Goal: Information Seeking & Learning: Learn about a topic

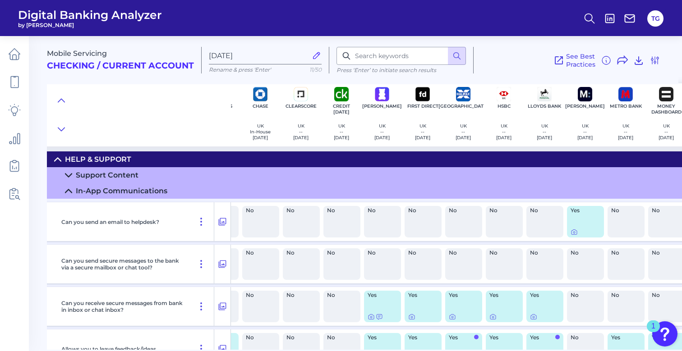
scroll to position [3, 0]
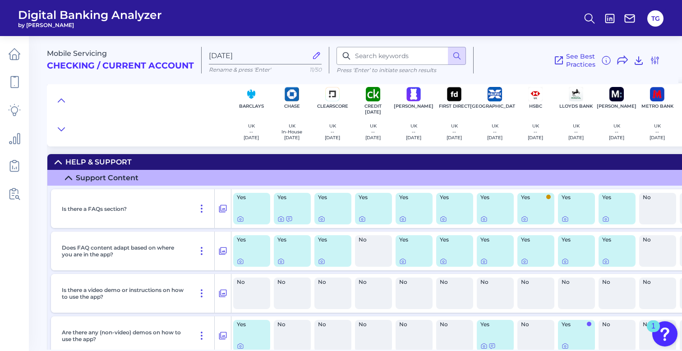
click at [112, 176] on div "Support Content" at bounding box center [107, 178] width 63 height 9
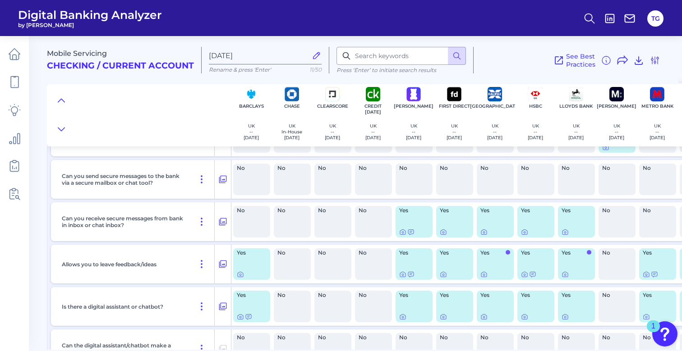
scroll to position [102, 0]
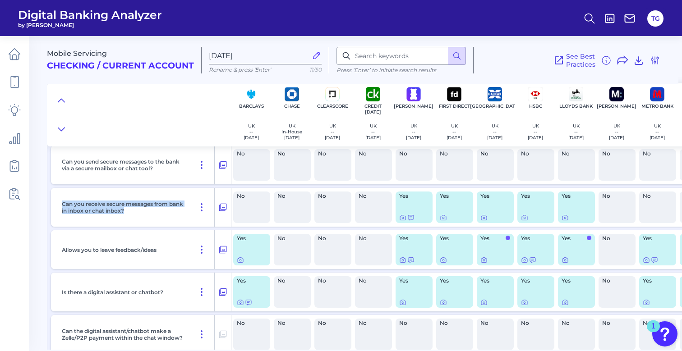
drag, startPoint x: 144, startPoint y: 211, endPoint x: 61, endPoint y: 204, distance: 83.3
click at [61, 204] on div "Can you receive secure messages from bank in inbox or chat inbox?" at bounding box center [136, 207] width 156 height 39
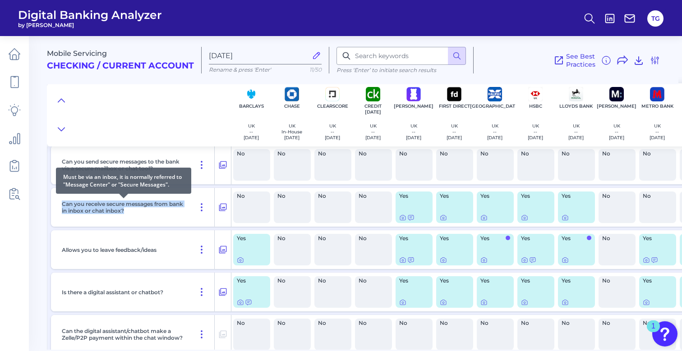
copy p "Can you receive secure messages from bank in inbox or chat inbox?"
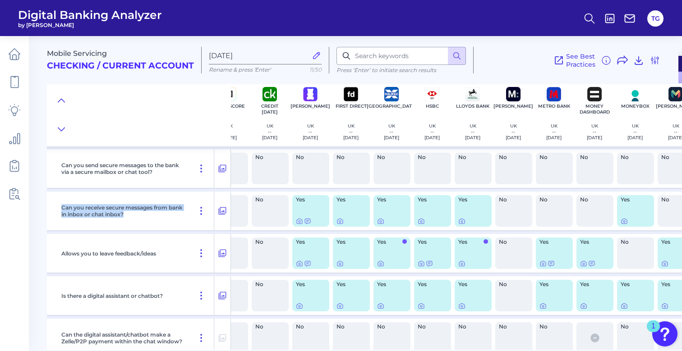
scroll to position [98, 128]
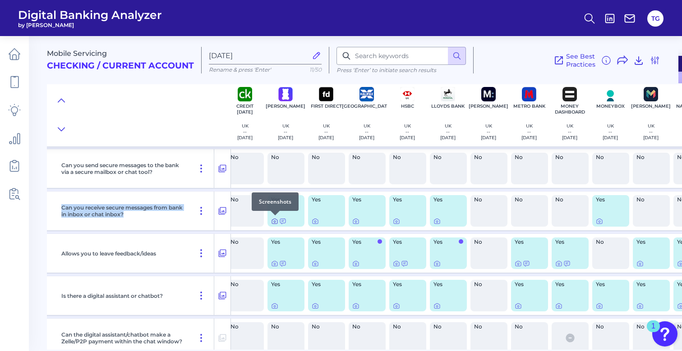
click at [273, 221] on icon at bounding box center [274, 221] width 7 height 7
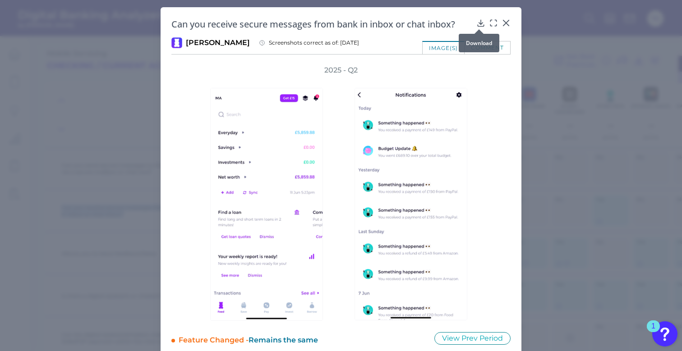
click at [478, 23] on icon at bounding box center [481, 23] width 6 height 6
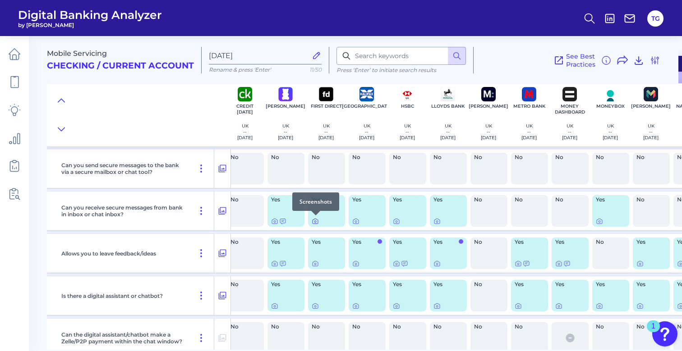
click at [315, 222] on icon at bounding box center [315, 221] width 7 height 7
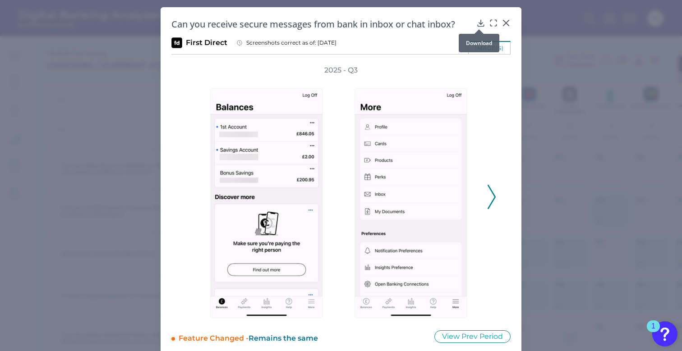
click at [479, 25] on div at bounding box center [478, 29] width 9 height 9
click at [478, 19] on icon at bounding box center [480, 22] width 9 height 9
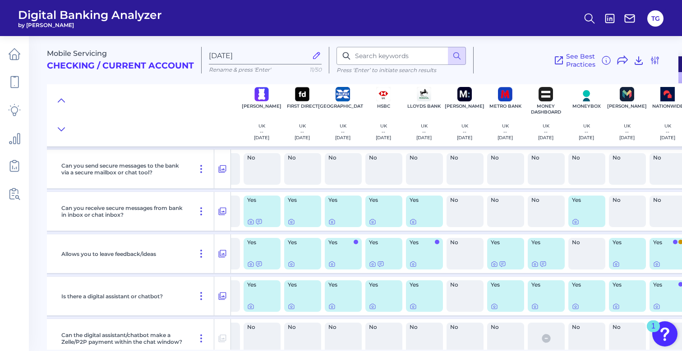
scroll to position [98, 163]
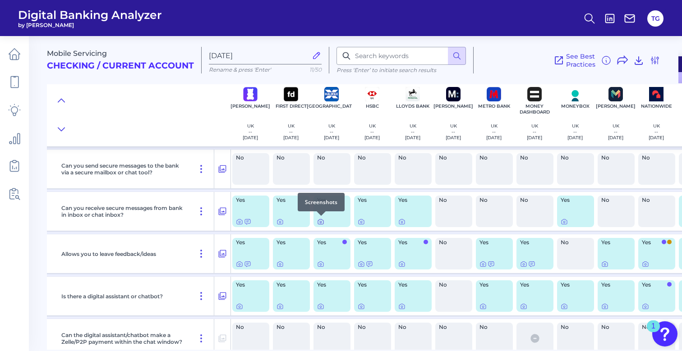
click at [322, 222] on icon at bounding box center [320, 221] width 7 height 7
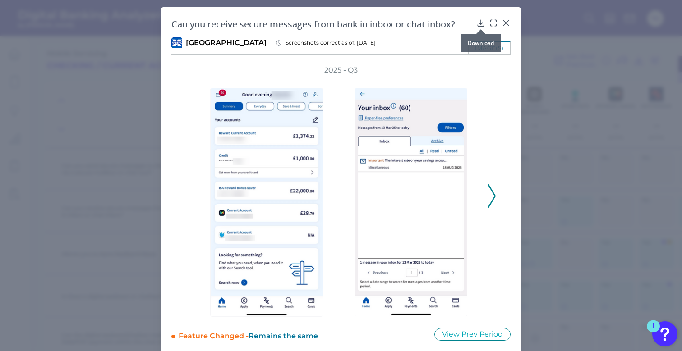
click at [480, 23] on icon at bounding box center [481, 23] width 6 height 6
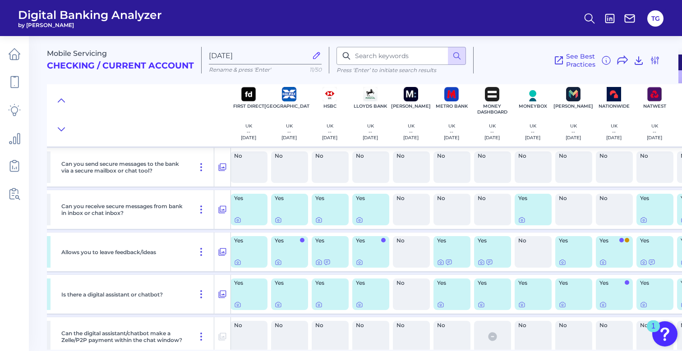
scroll to position [100, 206]
click at [320, 221] on icon at bounding box center [318, 219] width 7 height 7
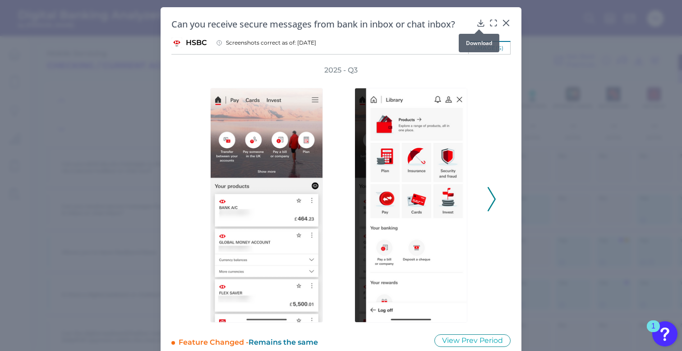
click at [479, 25] on icon at bounding box center [480, 22] width 9 height 9
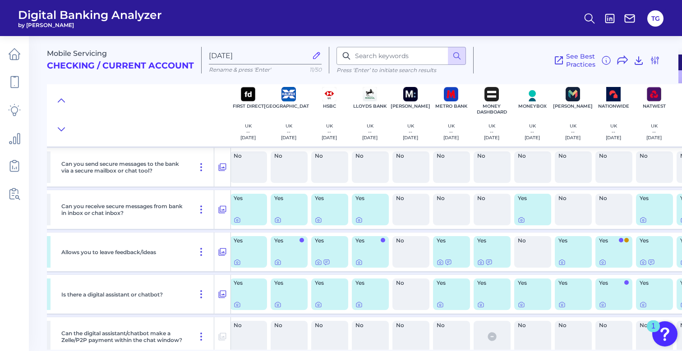
scroll to position [100, 223]
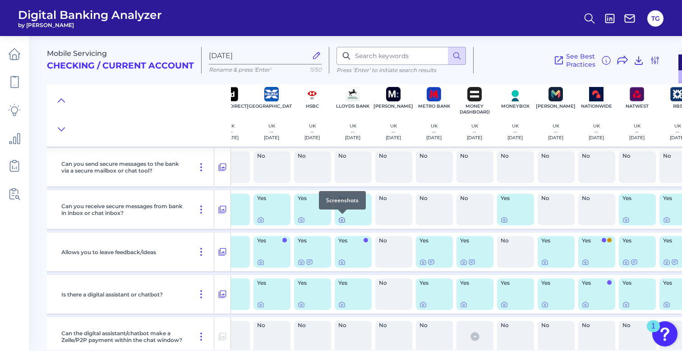
click at [342, 220] on icon at bounding box center [341, 219] width 7 height 7
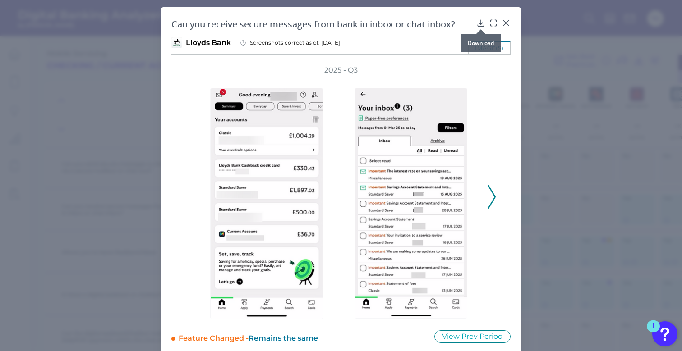
click at [481, 23] on icon at bounding box center [480, 22] width 9 height 9
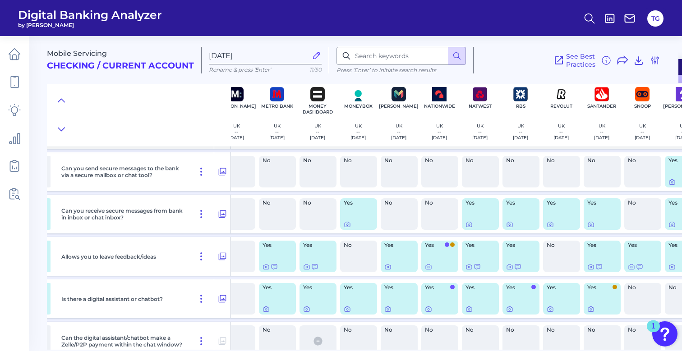
scroll to position [95, 388]
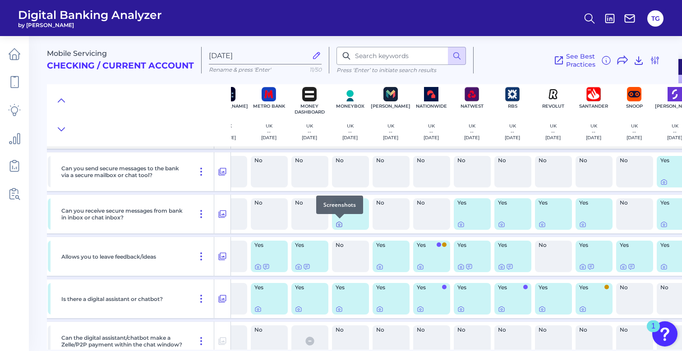
click at [339, 224] on icon at bounding box center [339, 225] width 2 height 2
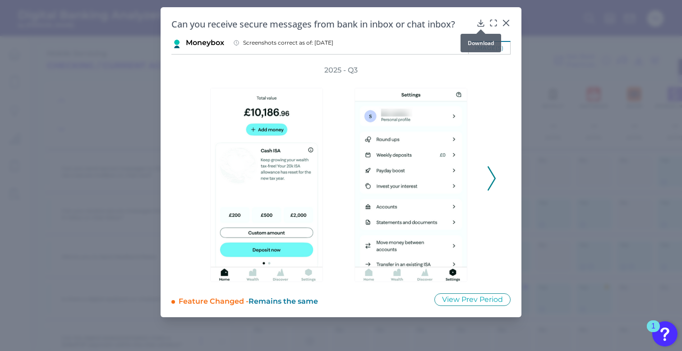
click at [481, 25] on div at bounding box center [480, 29] width 9 height 9
click at [479, 21] on icon at bounding box center [480, 22] width 9 height 9
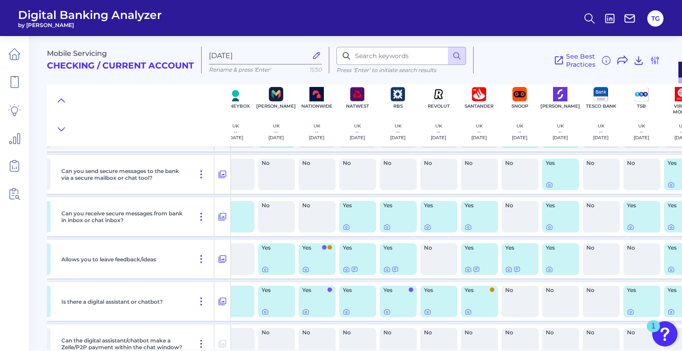
scroll to position [92, 503]
click at [345, 228] on icon at bounding box center [346, 228] width 2 height 2
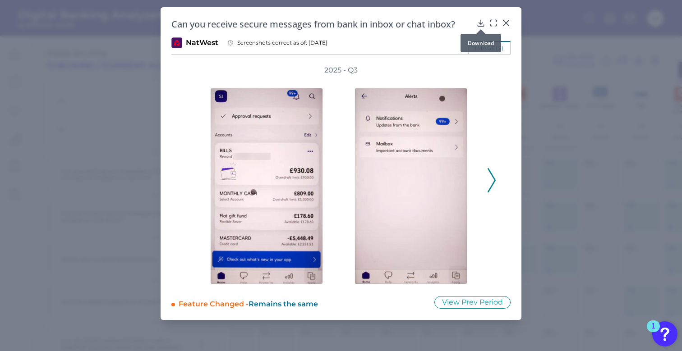
click at [482, 23] on icon at bounding box center [480, 22] width 9 height 9
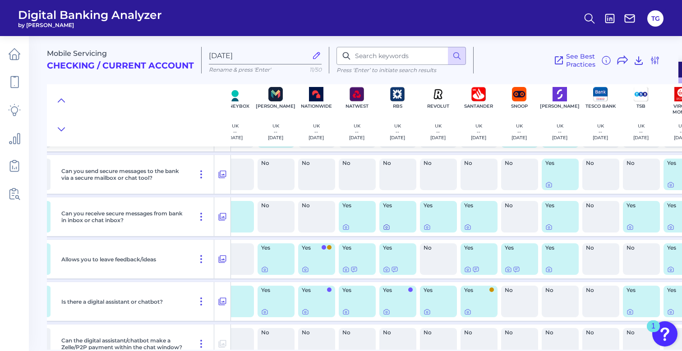
scroll to position [0, 0]
click at [385, 228] on icon at bounding box center [386, 227] width 7 height 7
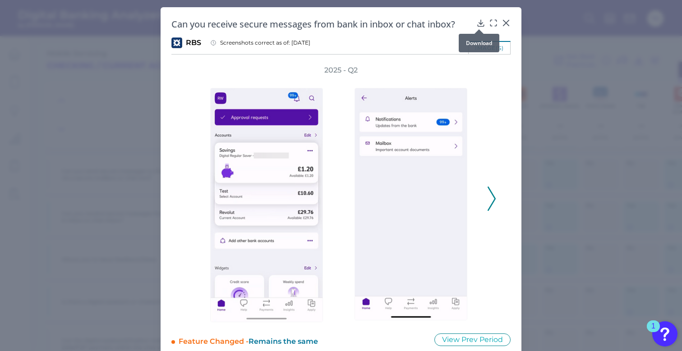
click at [479, 23] on icon at bounding box center [480, 22] width 9 height 9
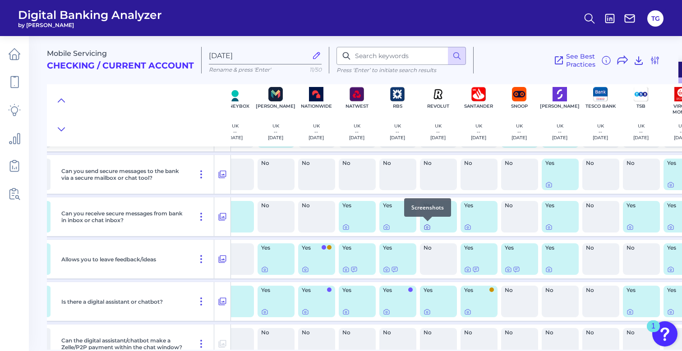
click at [428, 227] on icon at bounding box center [427, 228] width 2 height 2
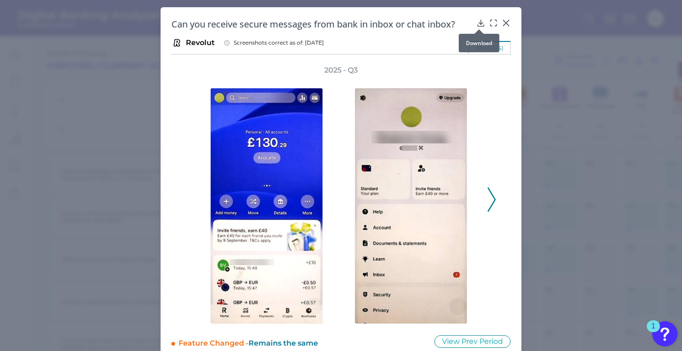
click at [478, 23] on icon at bounding box center [480, 22] width 9 height 9
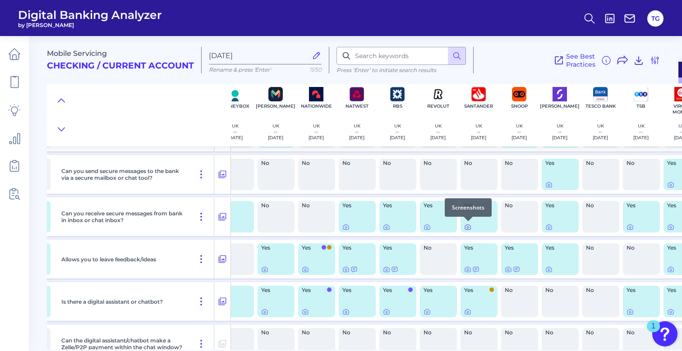
click at [468, 227] on icon at bounding box center [467, 227] width 7 height 7
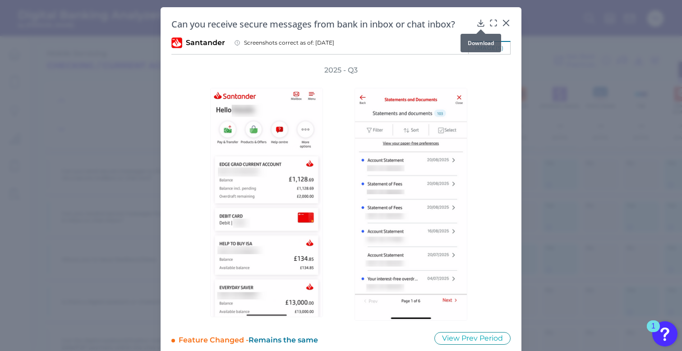
click at [478, 27] on div at bounding box center [480, 29] width 9 height 9
click at [478, 26] on div at bounding box center [478, 29] width 9 height 9
click at [479, 20] on icon at bounding box center [481, 23] width 6 height 6
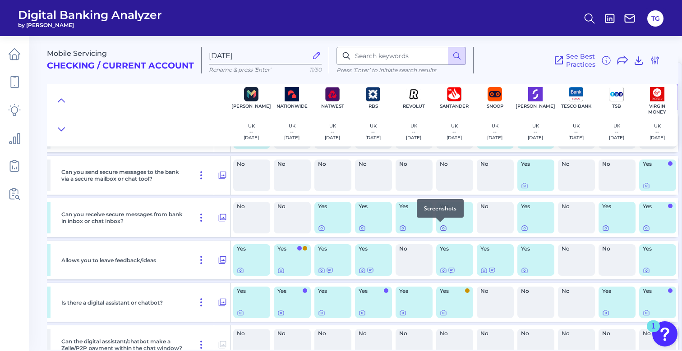
click at [440, 228] on icon at bounding box center [443, 228] width 7 height 7
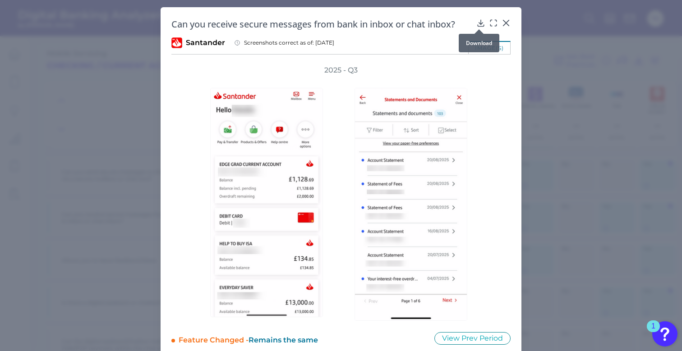
click at [476, 23] on icon at bounding box center [480, 22] width 9 height 9
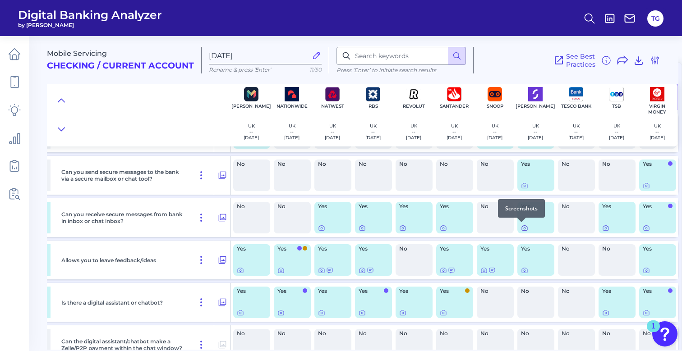
click at [521, 229] on icon at bounding box center [524, 228] width 7 height 7
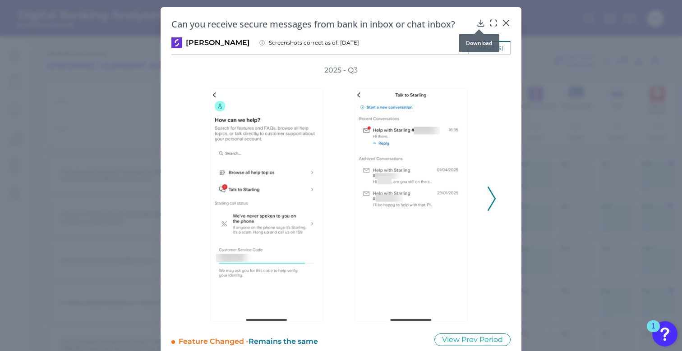
click at [479, 23] on icon at bounding box center [481, 23] width 6 height 6
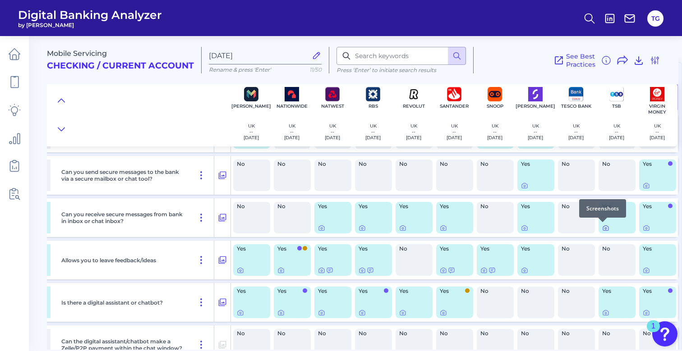
click at [605, 228] on icon at bounding box center [606, 229] width 2 height 2
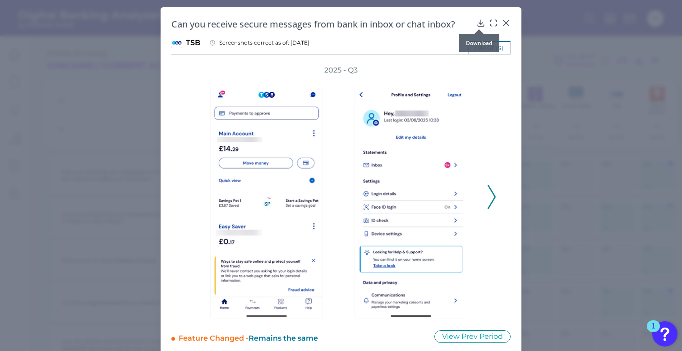
click at [480, 22] on icon at bounding box center [480, 22] width 9 height 9
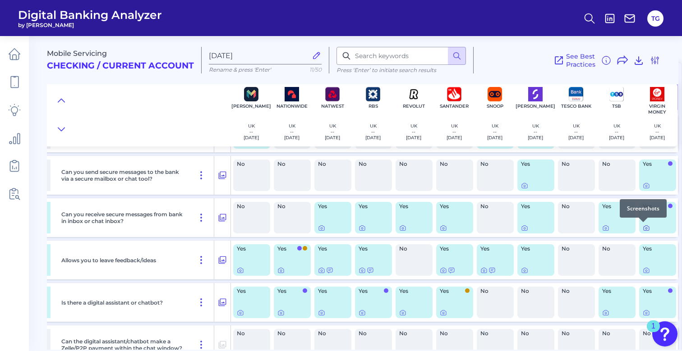
click at [645, 228] on icon at bounding box center [646, 228] width 7 height 7
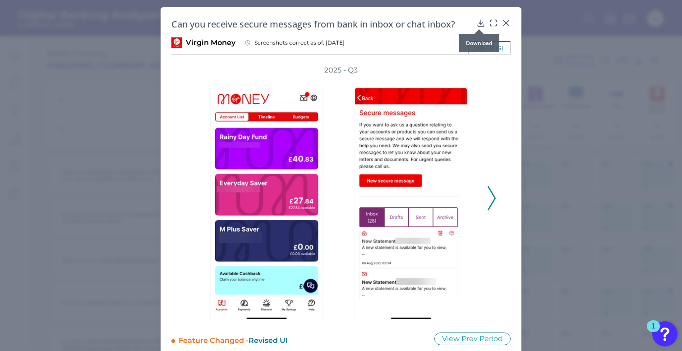
click at [477, 24] on icon at bounding box center [480, 22] width 9 height 9
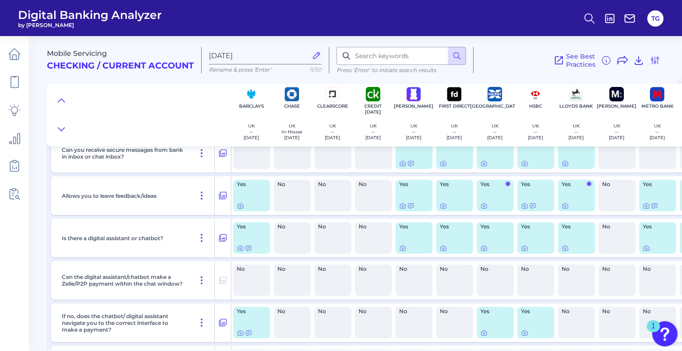
scroll to position [175, 0]
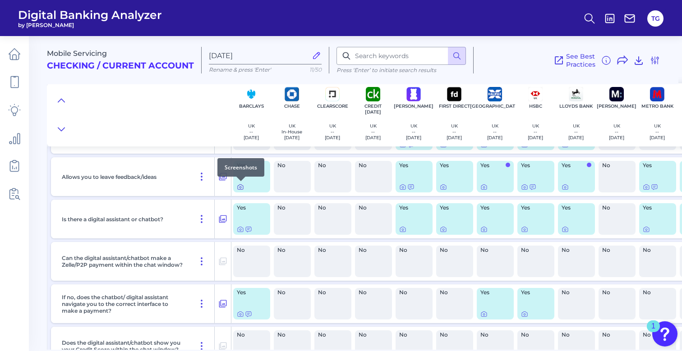
click at [239, 188] on icon at bounding box center [240, 187] width 7 height 7
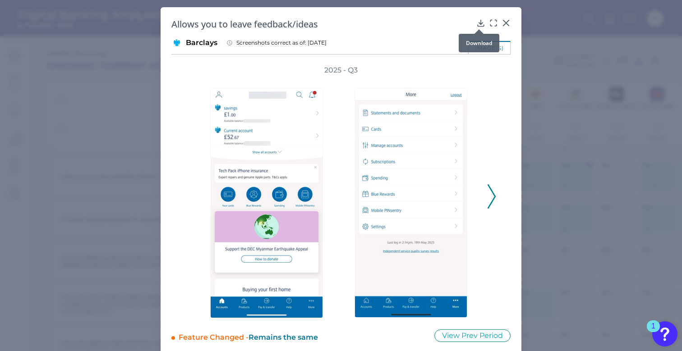
click at [478, 23] on icon at bounding box center [480, 22] width 9 height 9
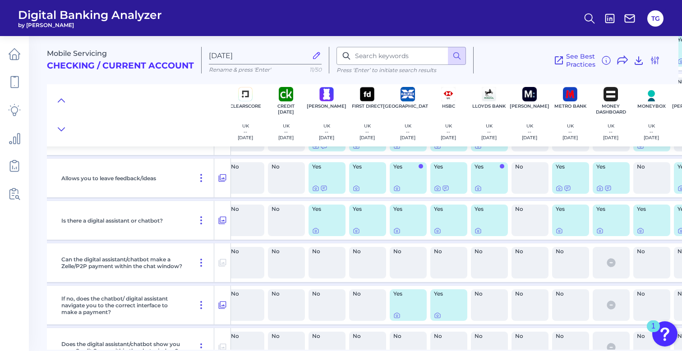
scroll to position [174, 96]
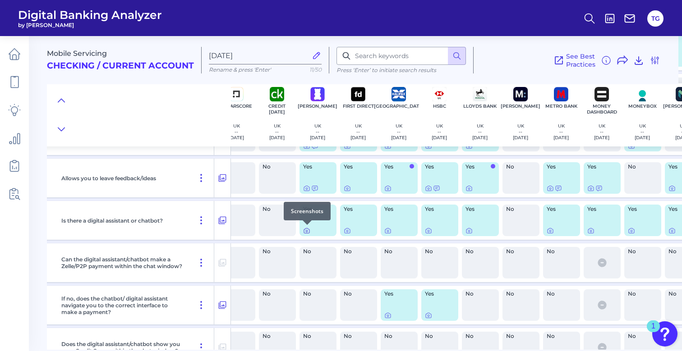
click at [307, 230] on icon at bounding box center [307, 231] width 2 height 2
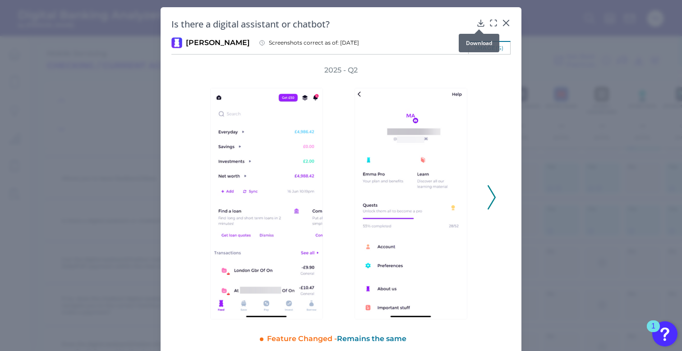
click at [480, 23] on icon at bounding box center [480, 22] width 9 height 9
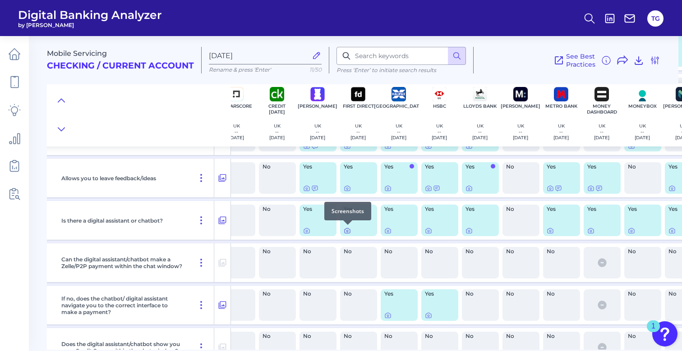
click at [347, 231] on icon at bounding box center [347, 230] width 7 height 7
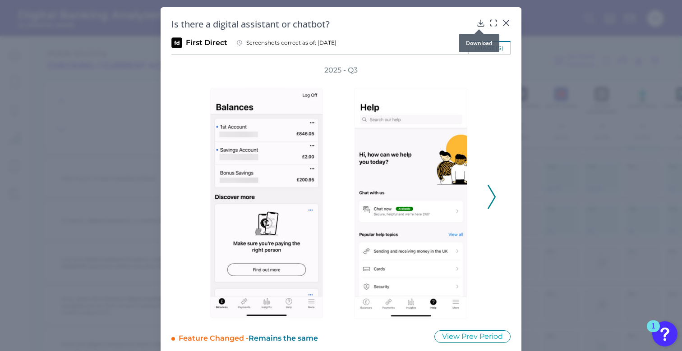
click at [476, 21] on icon at bounding box center [480, 22] width 9 height 9
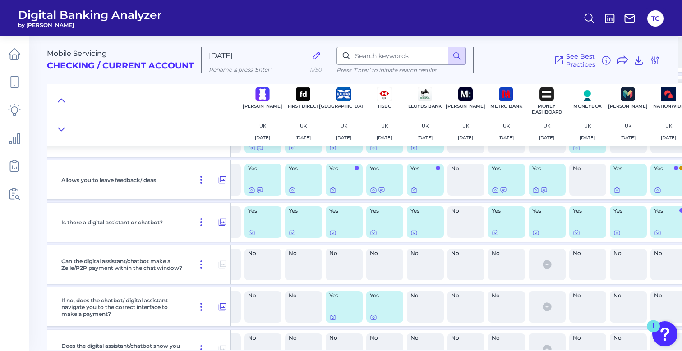
scroll to position [172, 152]
click at [333, 234] on icon at bounding box center [332, 233] width 2 height 2
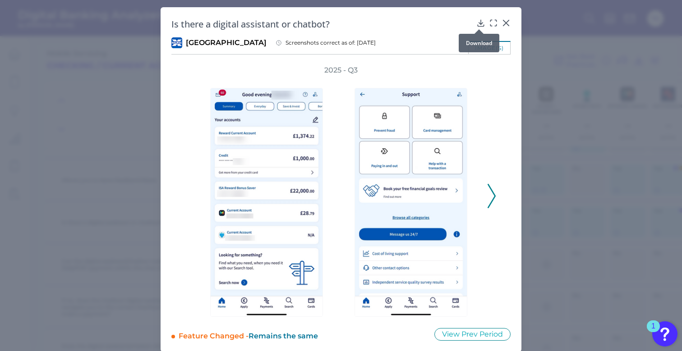
click at [479, 23] on icon at bounding box center [480, 22] width 9 height 9
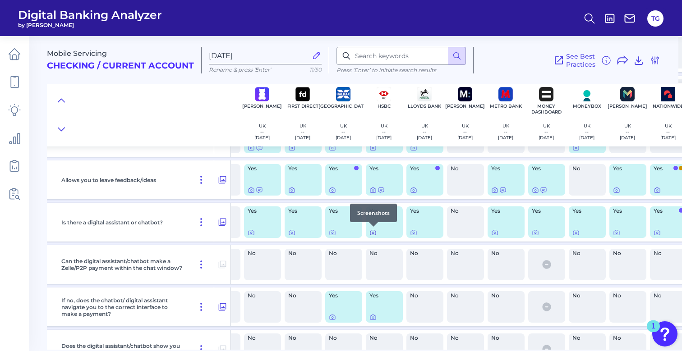
click at [373, 233] on icon at bounding box center [372, 232] width 7 height 7
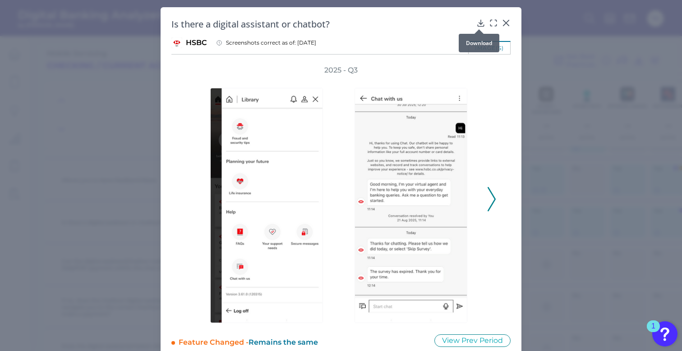
click at [478, 22] on icon at bounding box center [480, 22] width 9 height 9
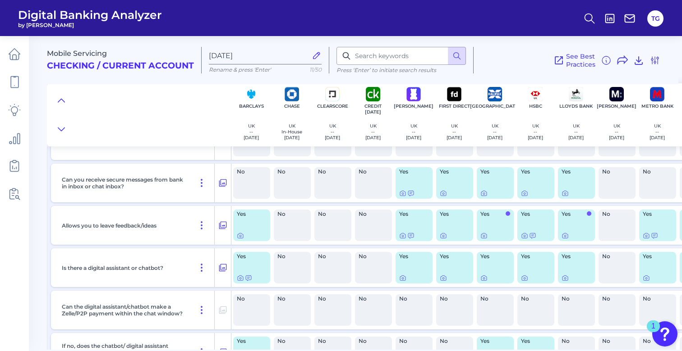
scroll to position [126, 0]
click at [239, 235] on icon at bounding box center [240, 235] width 7 height 7
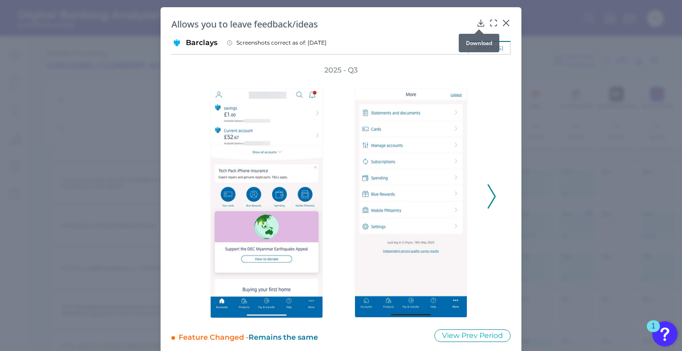
click at [480, 22] on icon at bounding box center [480, 22] width 9 height 9
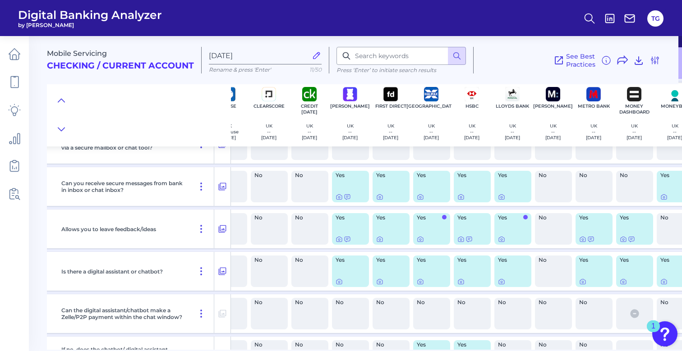
scroll to position [123, 65]
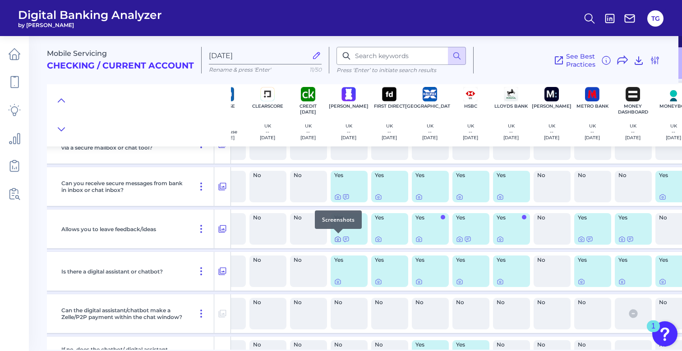
click at [337, 239] on icon at bounding box center [337, 239] width 7 height 7
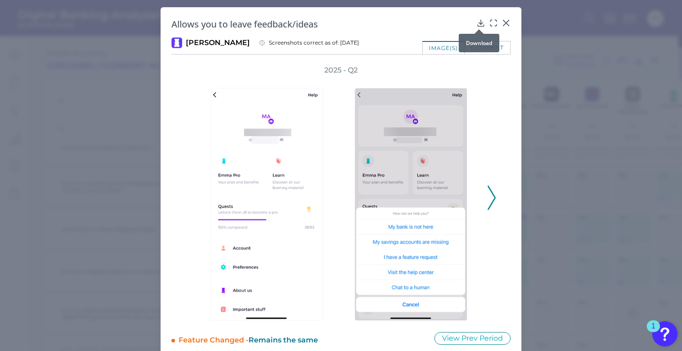
click at [477, 24] on icon at bounding box center [480, 22] width 9 height 9
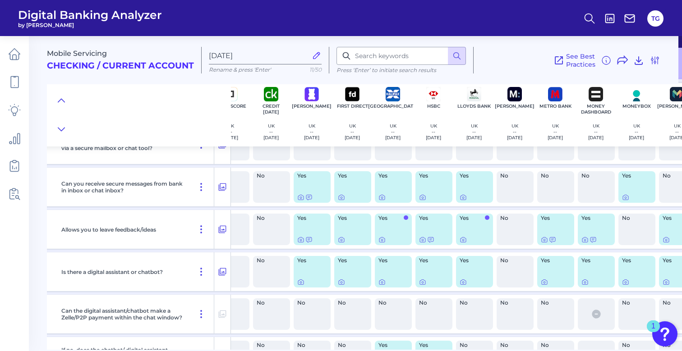
scroll to position [122, 103]
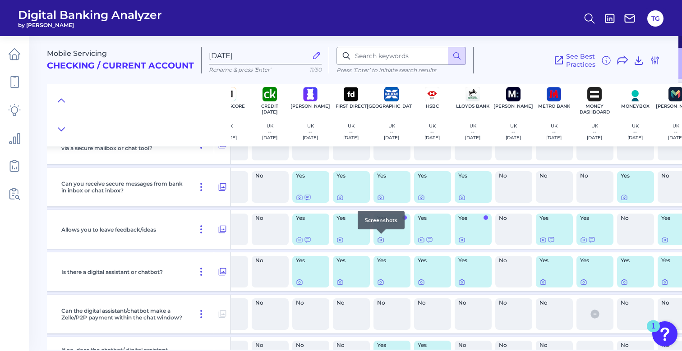
click at [382, 240] on icon at bounding box center [380, 239] width 7 height 7
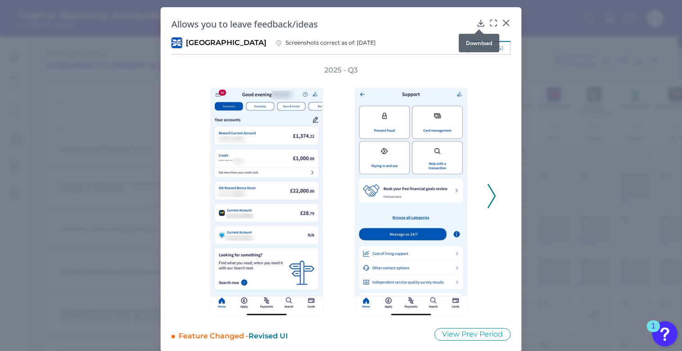
click at [480, 23] on icon at bounding box center [480, 22] width 9 height 9
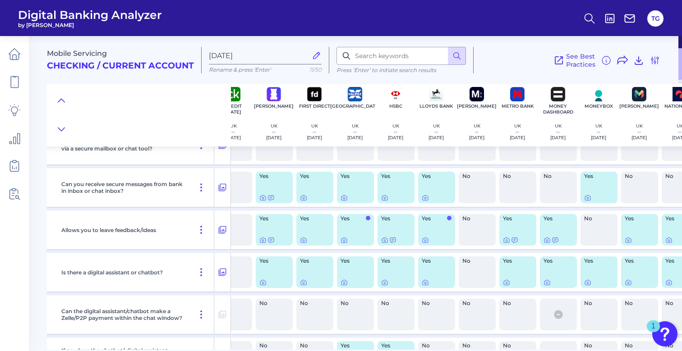
scroll to position [122, 144]
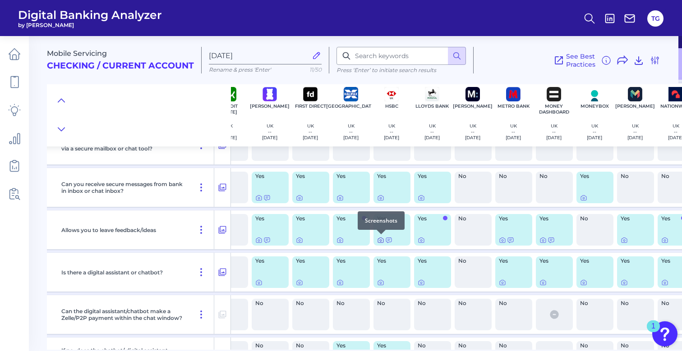
click at [381, 240] on icon at bounding box center [380, 240] width 7 height 7
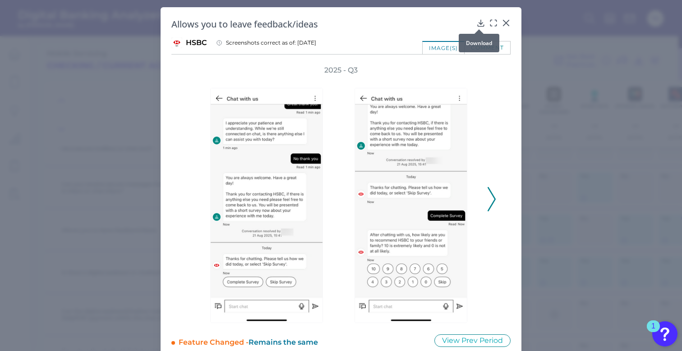
click at [478, 23] on icon at bounding box center [480, 22] width 9 height 9
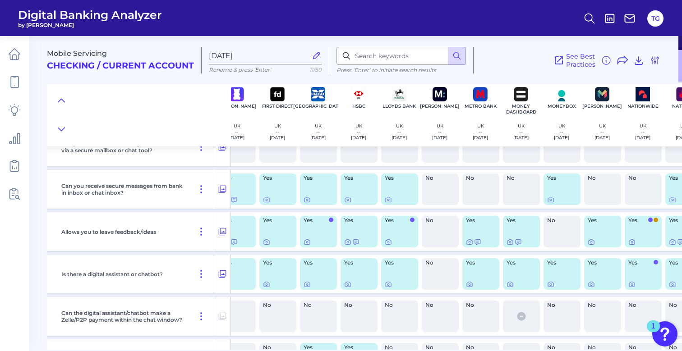
scroll to position [120, 179]
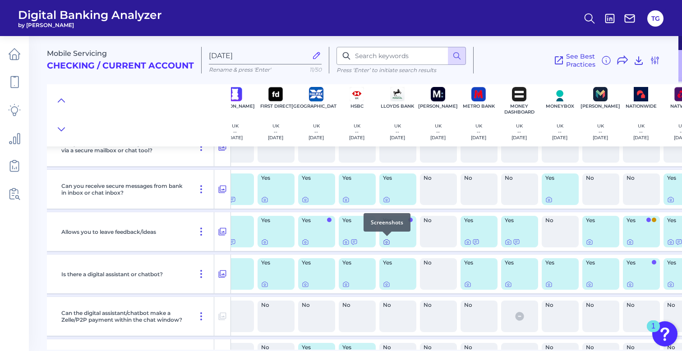
click at [386, 242] on icon at bounding box center [386, 242] width 7 height 7
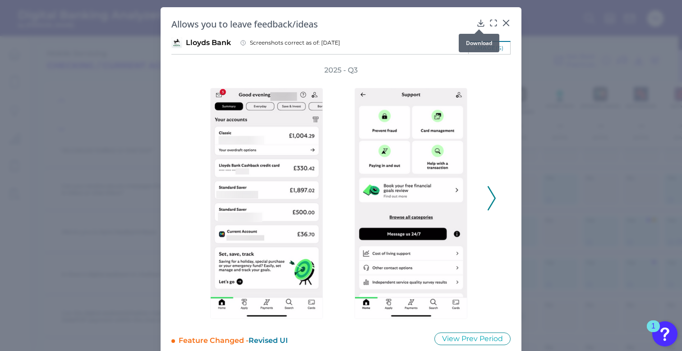
click at [481, 23] on icon at bounding box center [481, 23] width 6 height 6
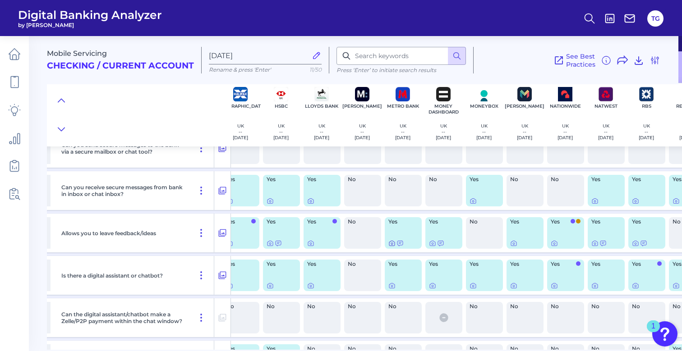
scroll to position [119, 258]
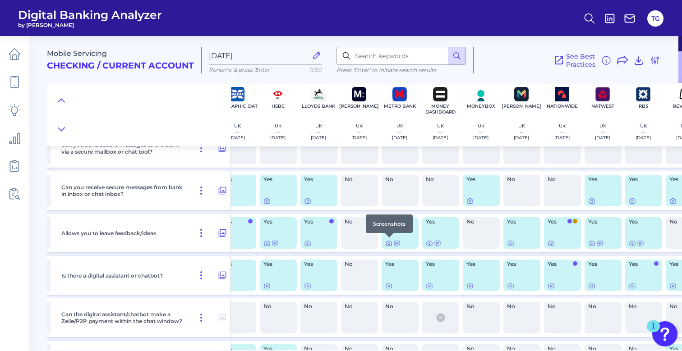
click at [388, 244] on icon at bounding box center [388, 243] width 7 height 7
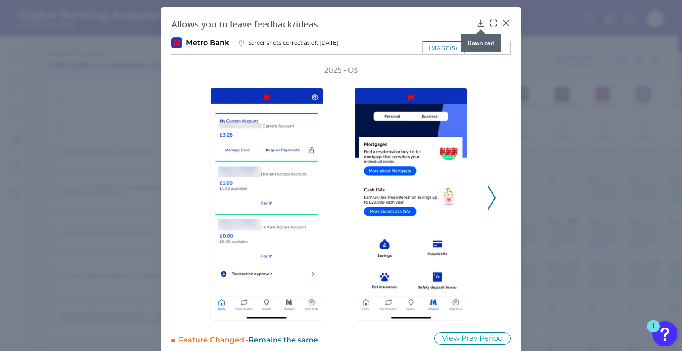
click at [483, 24] on icon at bounding box center [480, 22] width 9 height 9
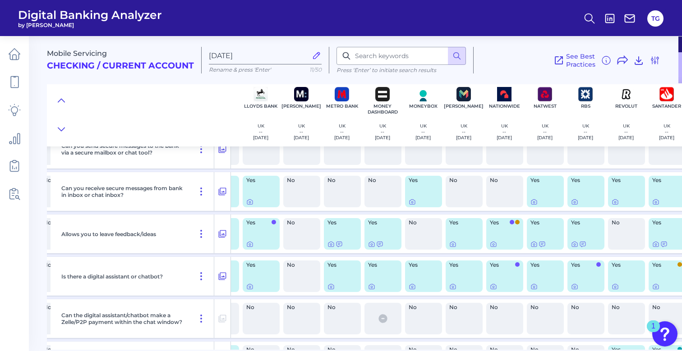
scroll to position [118, 319]
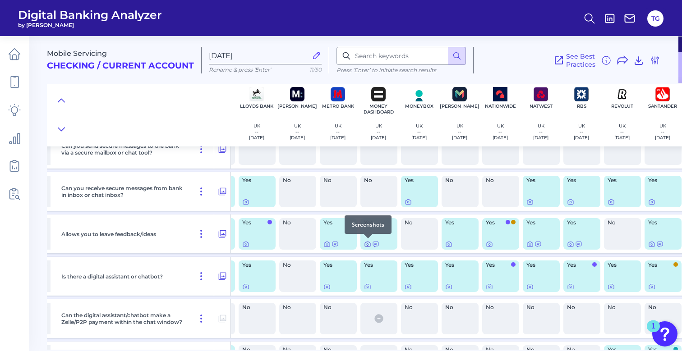
click at [368, 244] on icon at bounding box center [367, 244] width 7 height 7
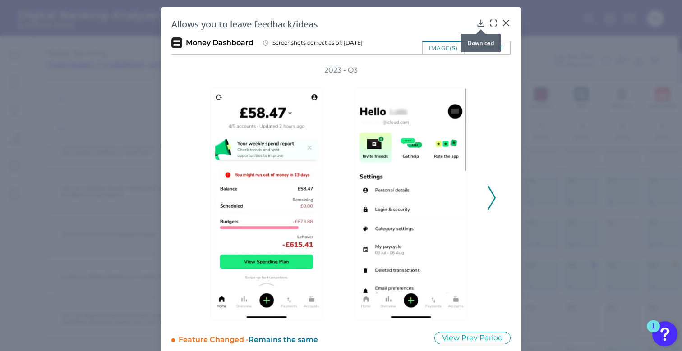
click at [481, 22] on icon at bounding box center [480, 22] width 9 height 9
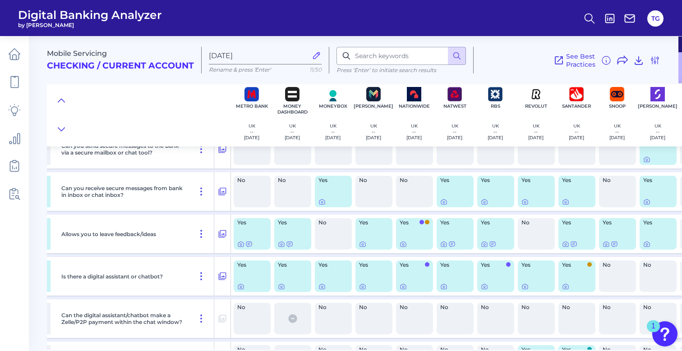
scroll to position [118, 415]
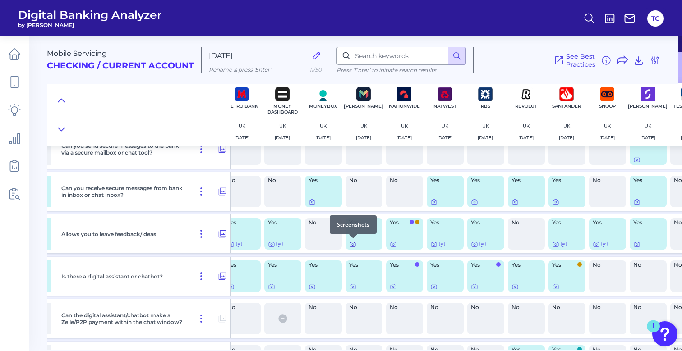
click at [355, 244] on icon at bounding box center [352, 244] width 7 height 7
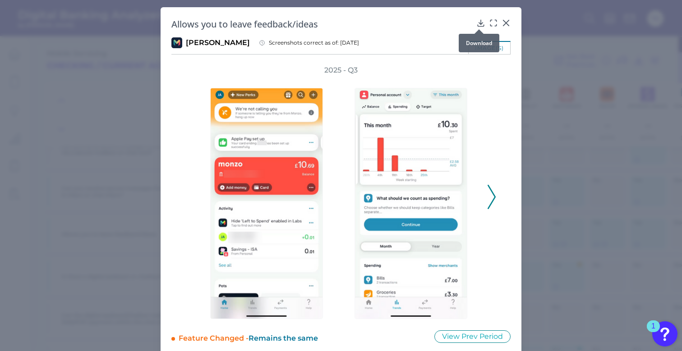
click at [478, 23] on icon at bounding box center [481, 23] width 6 height 6
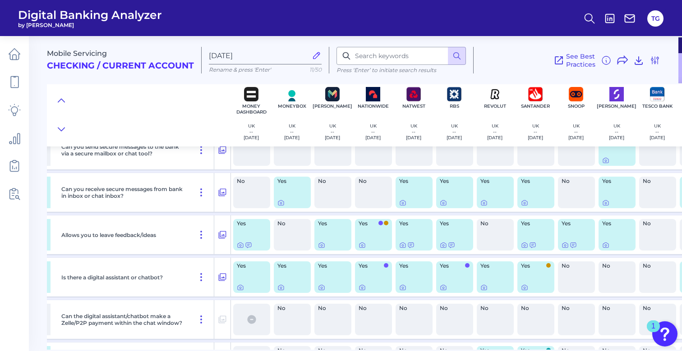
scroll to position [117, 469]
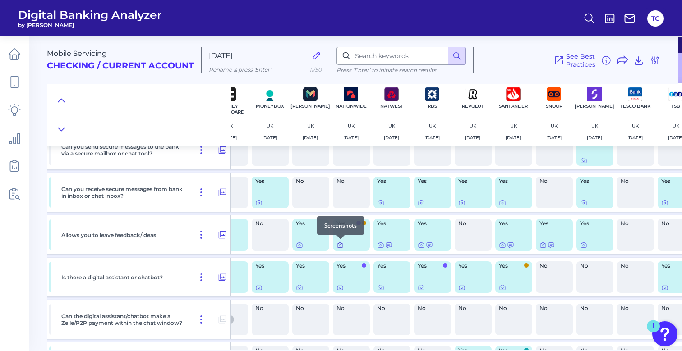
click at [340, 246] on icon at bounding box center [339, 245] width 7 height 7
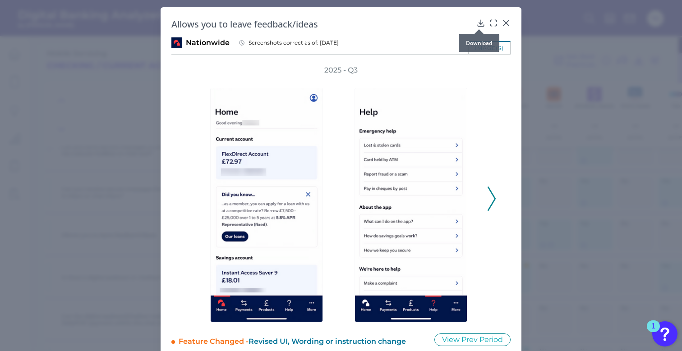
click at [478, 23] on icon at bounding box center [480, 22] width 9 height 9
click at [476, 25] on div at bounding box center [478, 29] width 9 height 9
click at [479, 24] on icon at bounding box center [481, 23] width 6 height 6
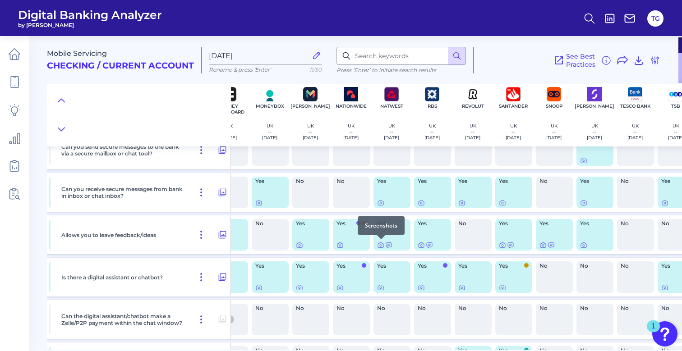
click at [381, 244] on div at bounding box center [381, 239] width 9 height 9
click at [381, 246] on icon at bounding box center [380, 245] width 7 height 7
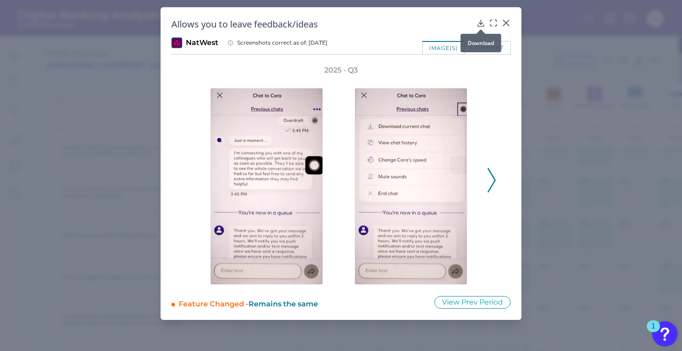
click at [481, 23] on icon at bounding box center [480, 22] width 9 height 9
click at [506, 22] on icon at bounding box center [505, 22] width 9 height 9
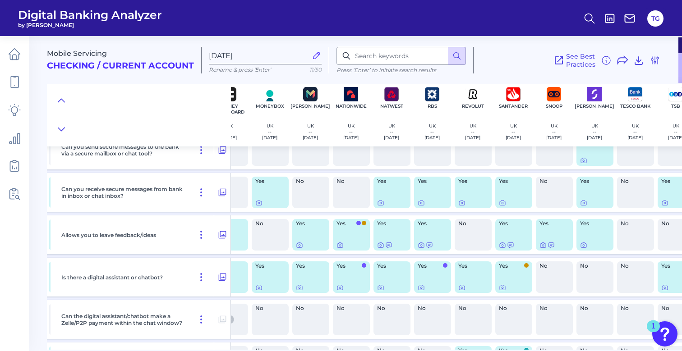
scroll to position [119, 476]
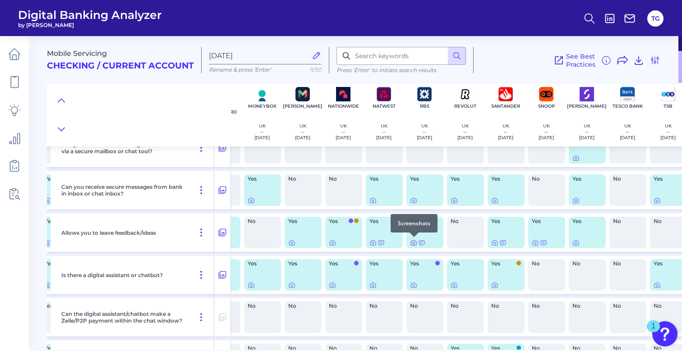
click at [413, 244] on icon at bounding box center [414, 244] width 2 height 2
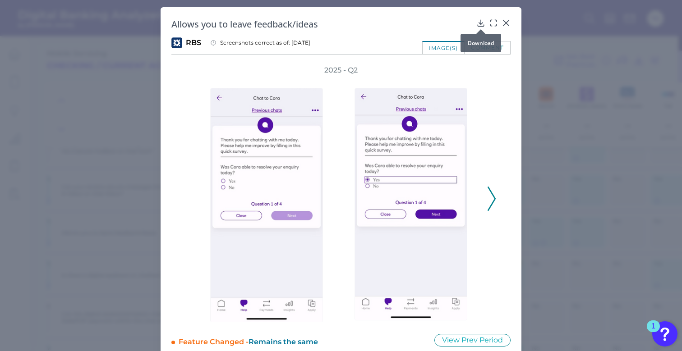
click at [480, 24] on icon at bounding box center [481, 23] width 6 height 6
click at [505, 21] on icon at bounding box center [505, 22] width 9 height 9
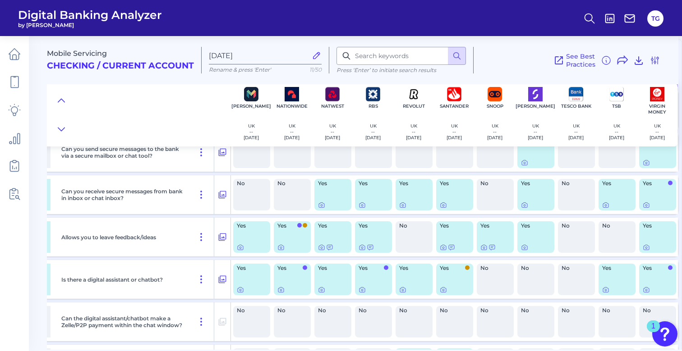
scroll to position [115, 531]
click at [440, 249] on icon at bounding box center [443, 247] width 7 height 7
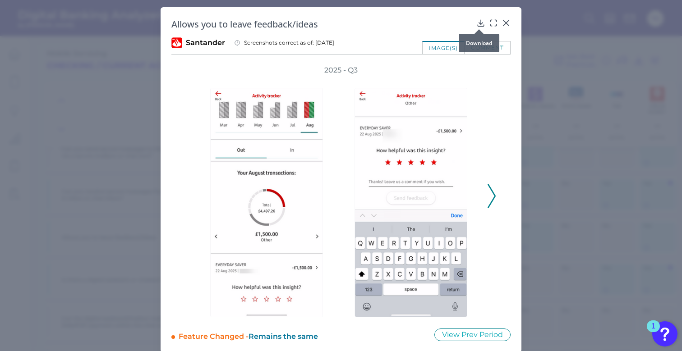
click at [479, 23] on icon at bounding box center [480, 22] width 9 height 9
click at [506, 24] on icon at bounding box center [505, 22] width 9 height 9
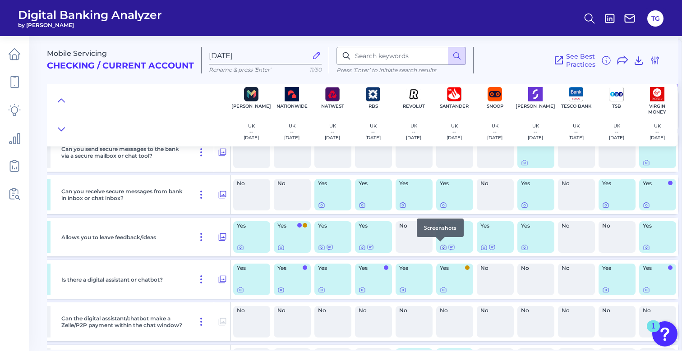
click at [441, 250] on icon at bounding box center [443, 247] width 5 height 5
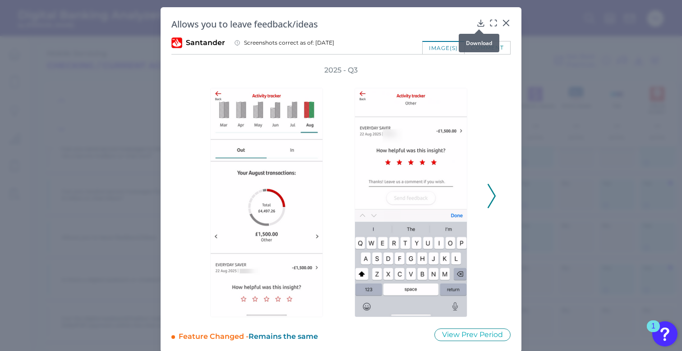
click at [477, 25] on icon at bounding box center [480, 22] width 9 height 9
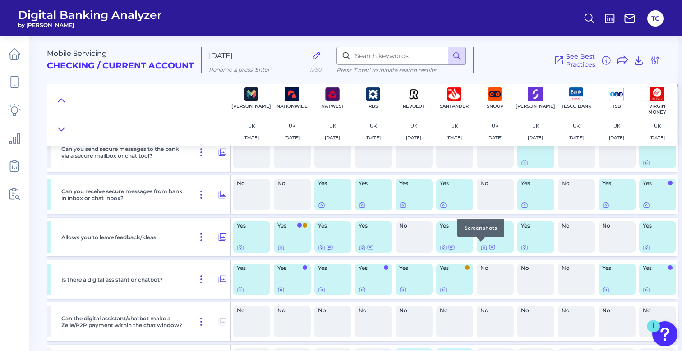
click at [482, 248] on icon at bounding box center [483, 247] width 7 height 7
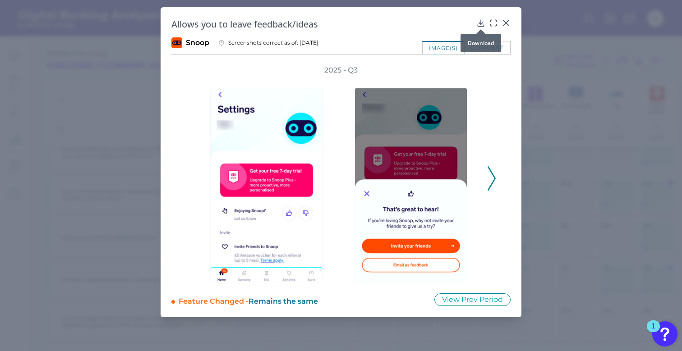
click at [482, 24] on icon at bounding box center [480, 22] width 9 height 9
click at [507, 22] on icon at bounding box center [505, 22] width 5 height 5
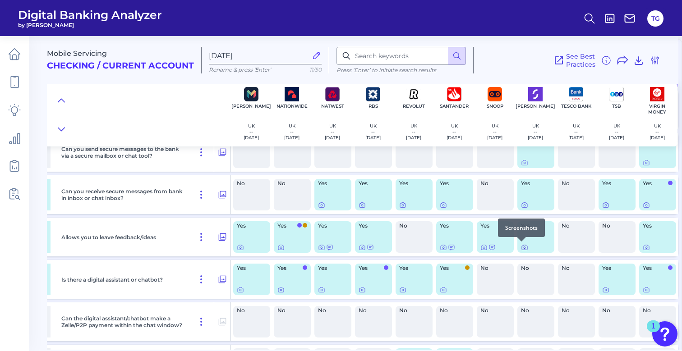
click at [523, 248] on icon at bounding box center [524, 247] width 7 height 7
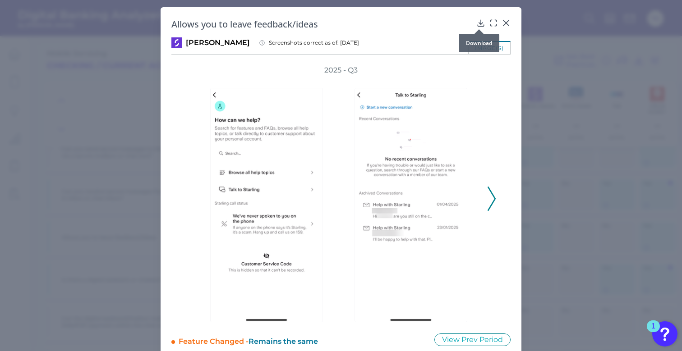
click at [479, 25] on icon at bounding box center [481, 23] width 6 height 6
click at [506, 24] on icon at bounding box center [505, 22] width 5 height 5
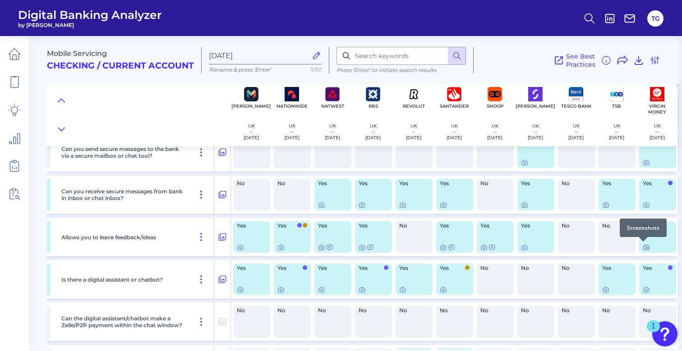
click at [644, 248] on icon at bounding box center [646, 247] width 7 height 7
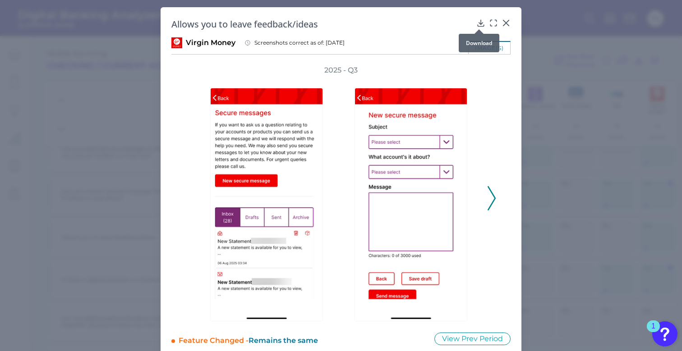
click at [478, 25] on icon at bounding box center [480, 22] width 9 height 9
click at [508, 18] on icon at bounding box center [505, 22] width 9 height 9
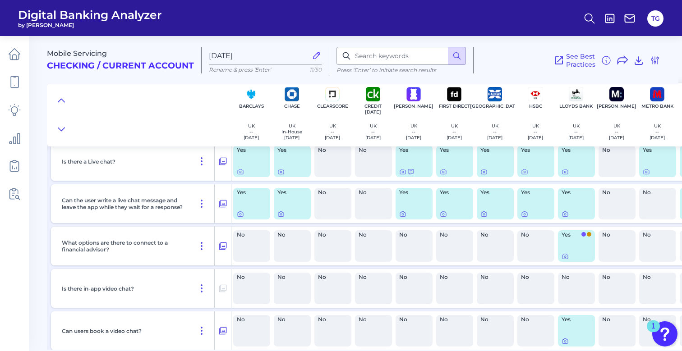
scroll to position [657, 0]
click at [240, 216] on icon at bounding box center [240, 214] width 7 height 7
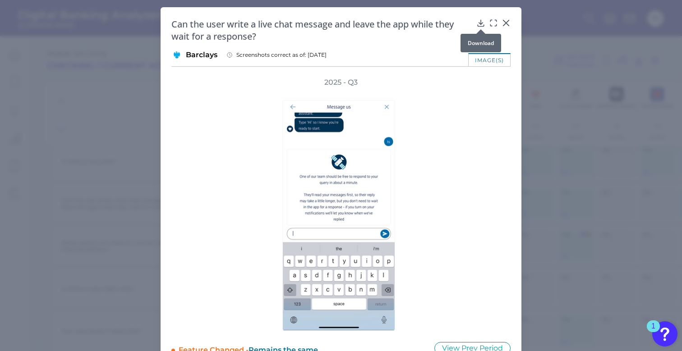
click at [479, 24] on icon at bounding box center [480, 22] width 9 height 9
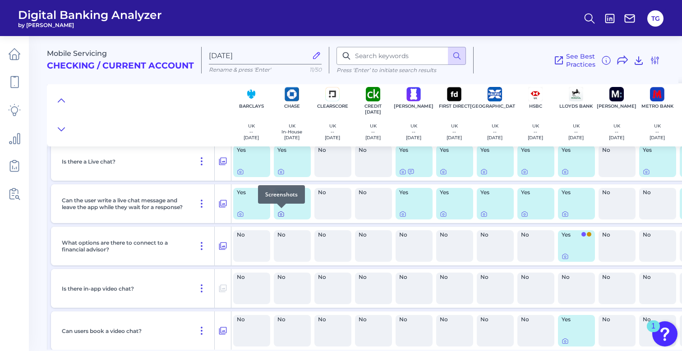
click at [280, 214] on icon at bounding box center [281, 215] width 2 height 2
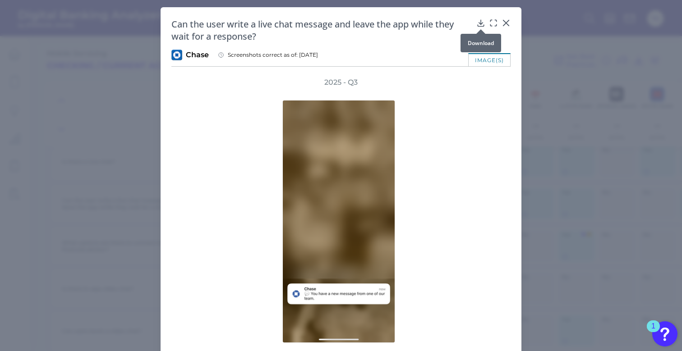
click at [478, 23] on icon at bounding box center [480, 22] width 9 height 9
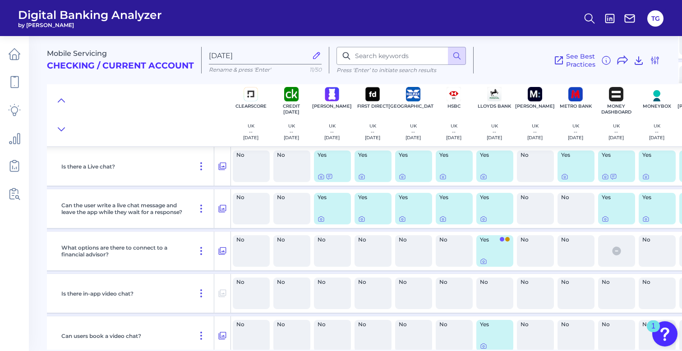
scroll to position [651, 103]
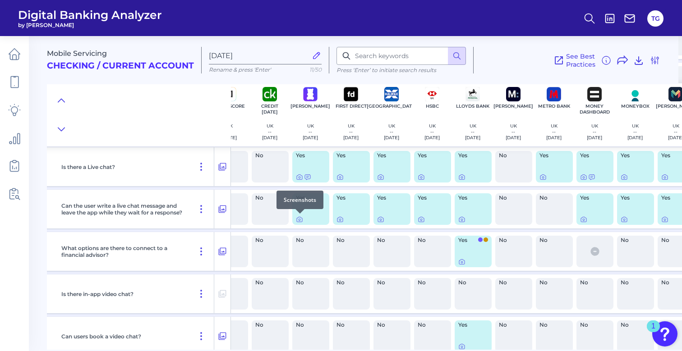
click at [298, 218] on div at bounding box center [299, 213] width 9 height 9
click at [300, 220] on icon at bounding box center [299, 219] width 7 height 7
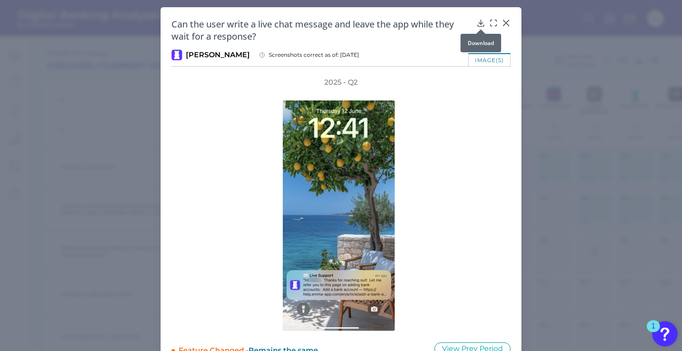
click at [479, 22] on icon at bounding box center [480, 22] width 9 height 9
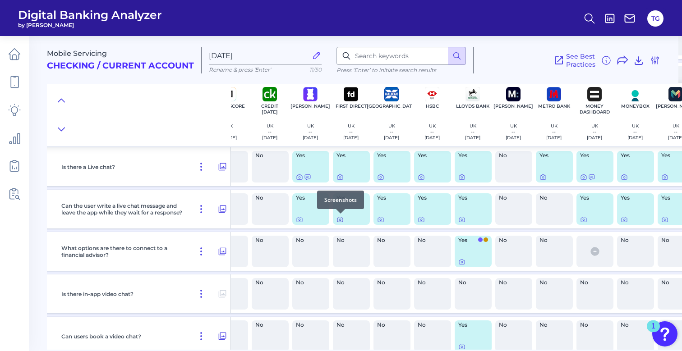
click at [340, 221] on icon at bounding box center [339, 219] width 7 height 7
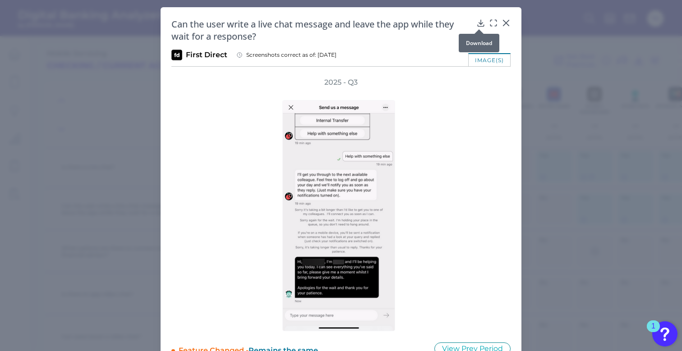
click at [483, 24] on icon at bounding box center [480, 22] width 9 height 9
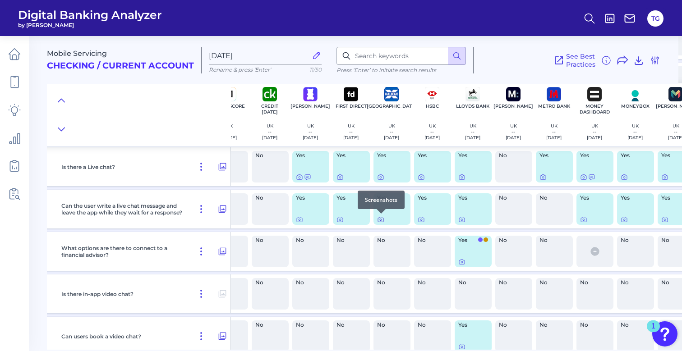
click at [379, 221] on icon at bounding box center [380, 219] width 7 height 7
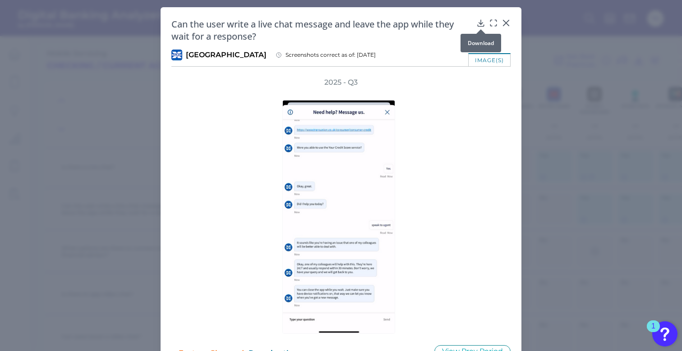
click at [477, 26] on div at bounding box center [480, 29] width 9 height 9
click at [478, 23] on icon at bounding box center [480, 22] width 9 height 9
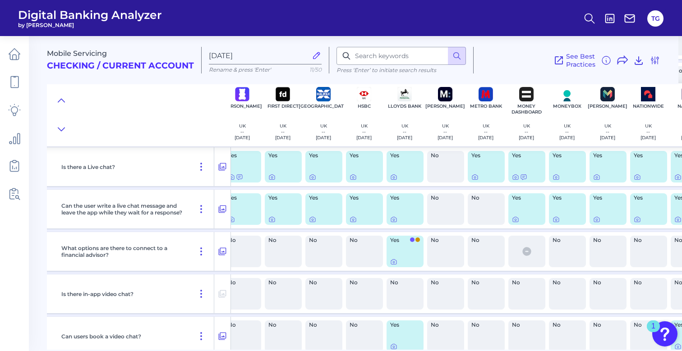
scroll to position [651, 173]
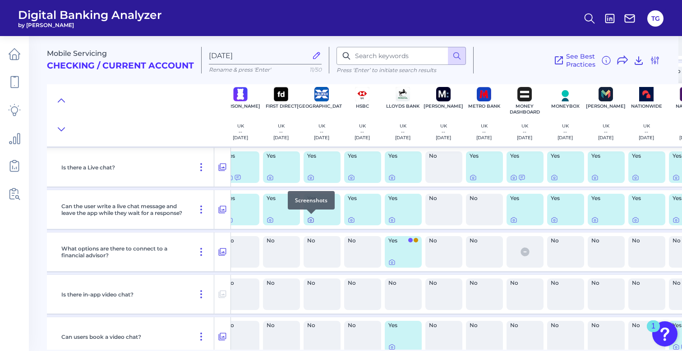
click at [309, 222] on icon at bounding box center [310, 220] width 5 height 5
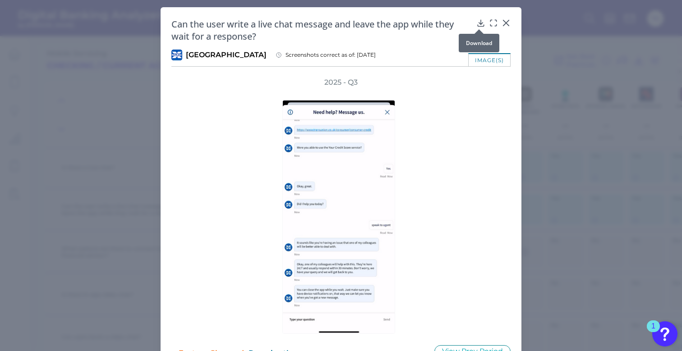
click at [476, 23] on icon at bounding box center [480, 22] width 9 height 9
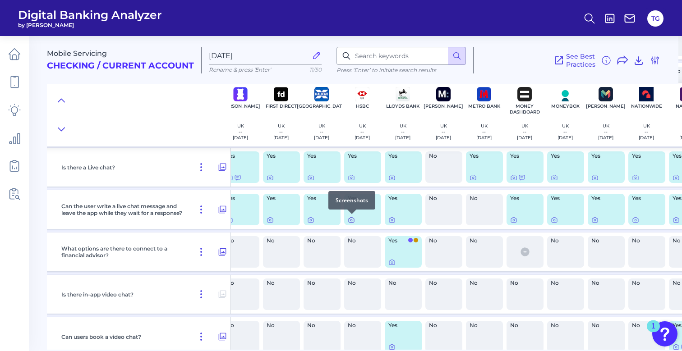
click at [353, 220] on icon at bounding box center [351, 219] width 7 height 7
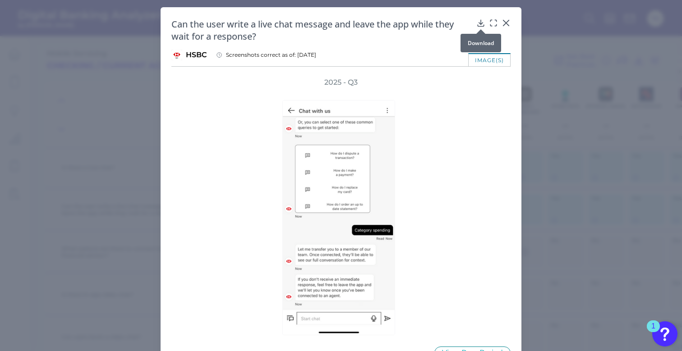
click at [479, 24] on icon at bounding box center [481, 23] width 6 height 6
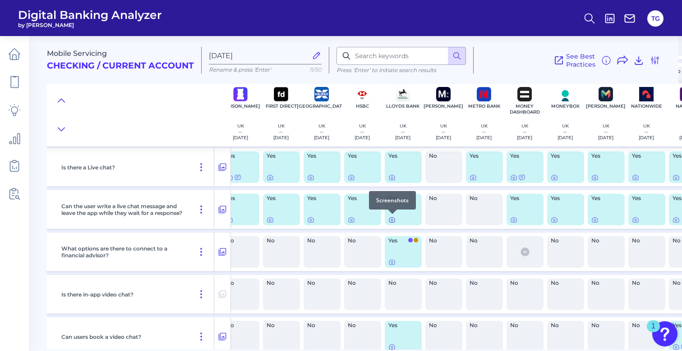
click at [390, 221] on icon at bounding box center [391, 219] width 7 height 7
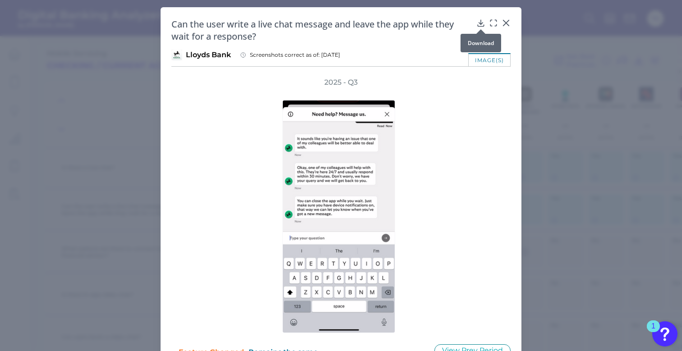
click at [478, 24] on icon at bounding box center [480, 22] width 9 height 9
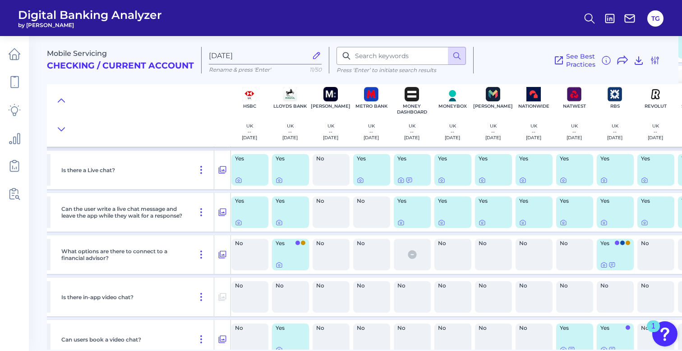
scroll to position [648, 291]
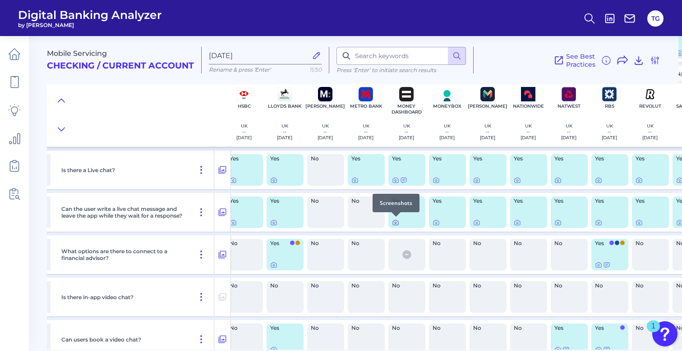
click at [398, 222] on icon at bounding box center [395, 223] width 5 height 5
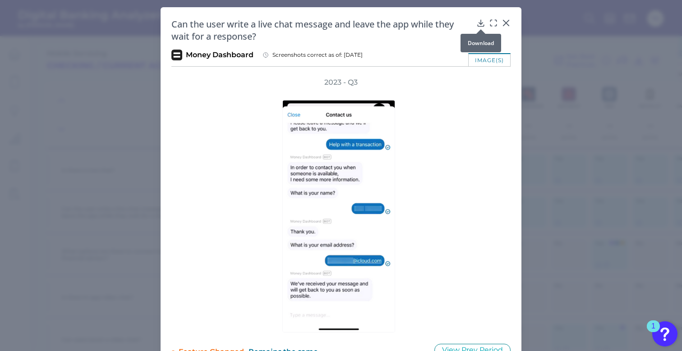
click at [483, 21] on icon at bounding box center [480, 22] width 9 height 9
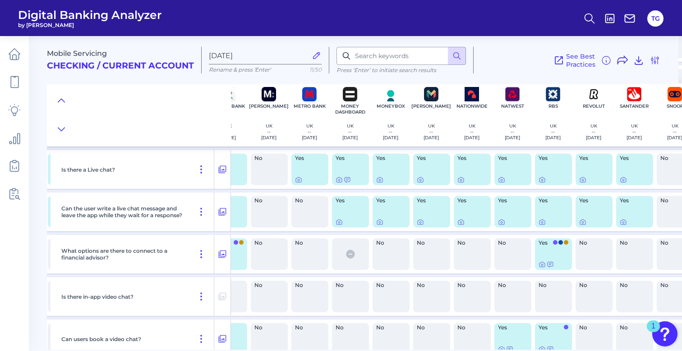
scroll to position [648, 352]
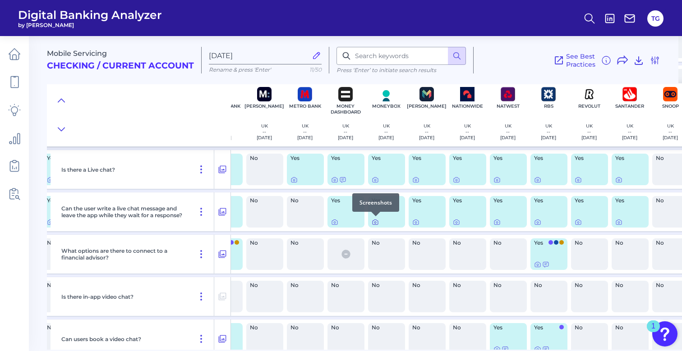
click at [375, 221] on icon at bounding box center [375, 222] width 7 height 7
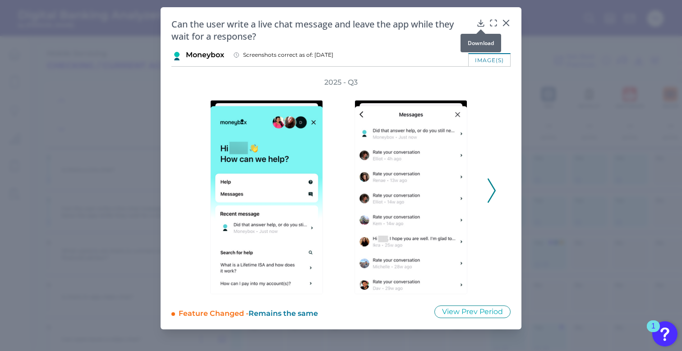
click at [479, 24] on icon at bounding box center [480, 22] width 9 height 9
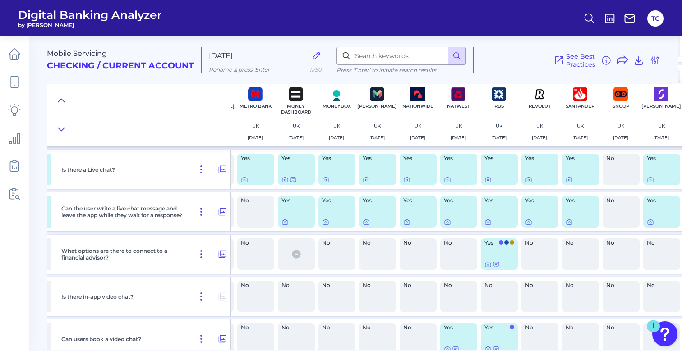
scroll to position [648, 402]
click at [367, 222] on icon at bounding box center [365, 222] width 7 height 7
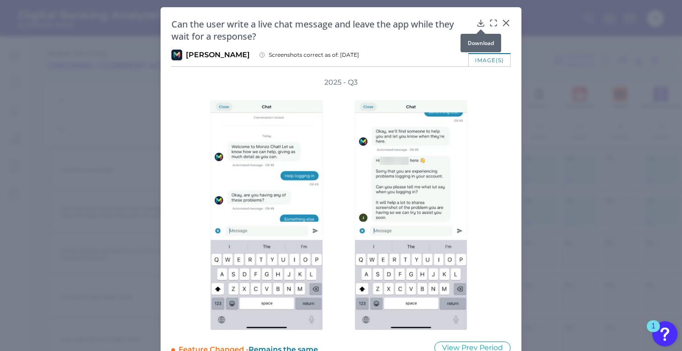
click at [479, 24] on icon at bounding box center [481, 23] width 6 height 6
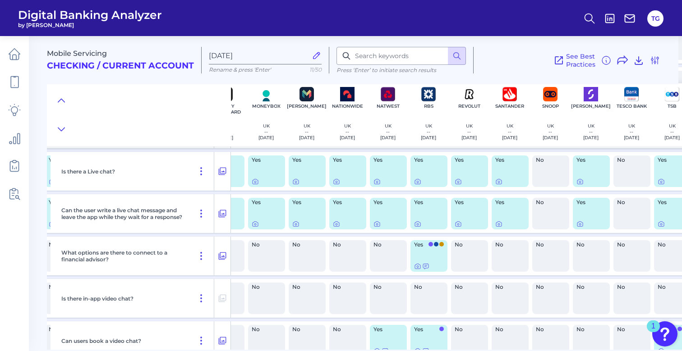
scroll to position [647, 480]
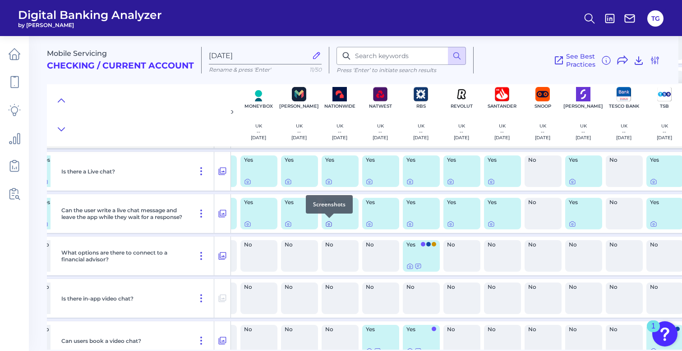
click at [329, 224] on icon at bounding box center [329, 225] width 2 height 2
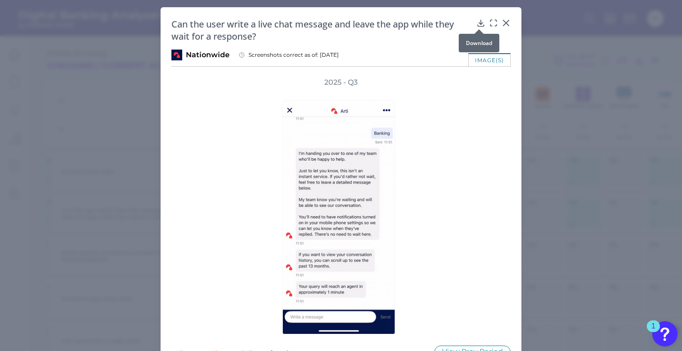
click at [477, 24] on icon at bounding box center [480, 22] width 9 height 9
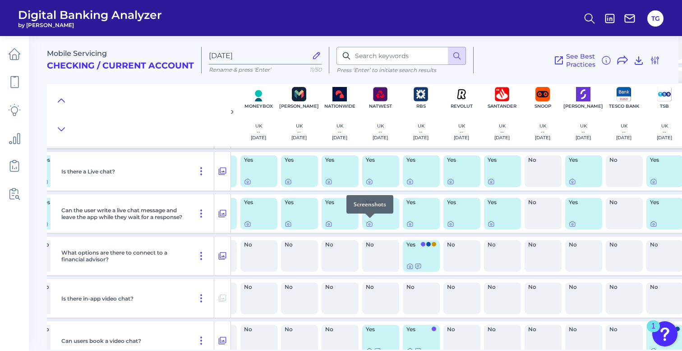
click at [370, 223] on div at bounding box center [369, 218] width 9 height 9
click at [372, 224] on icon at bounding box center [369, 224] width 7 height 7
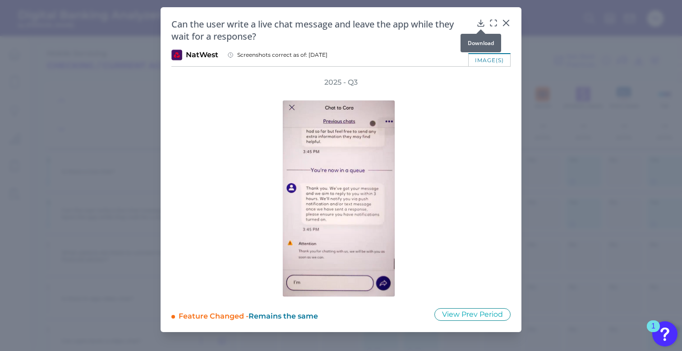
click at [480, 24] on icon at bounding box center [480, 22] width 9 height 9
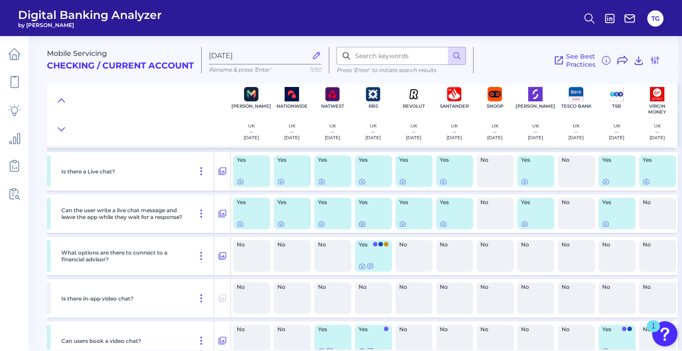
scroll to position [647, 531]
click at [359, 224] on icon at bounding box center [362, 224] width 7 height 7
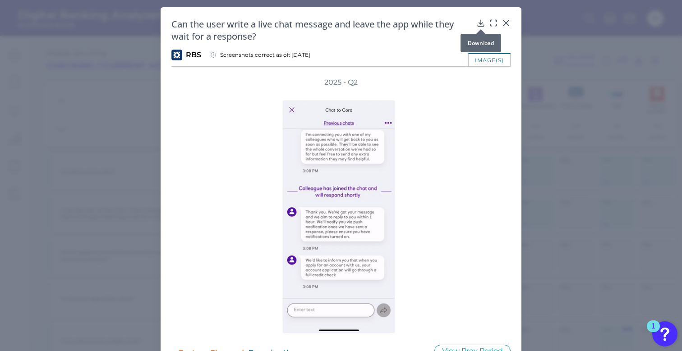
click at [481, 25] on body "Digital Banking Analyzer by Curinos TG Mobile Servicing Checking / Current Acco…" at bounding box center [341, 175] width 682 height 351
click at [478, 24] on icon at bounding box center [481, 23] width 6 height 6
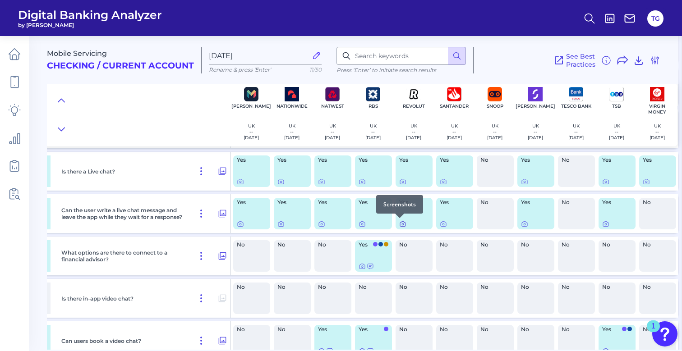
click at [401, 225] on icon at bounding box center [402, 224] width 7 height 7
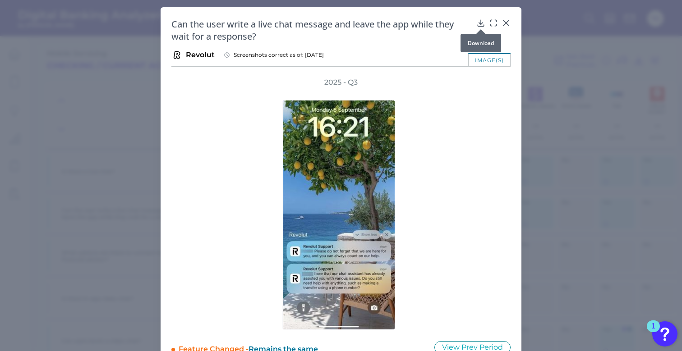
click at [478, 23] on icon at bounding box center [481, 23] width 6 height 6
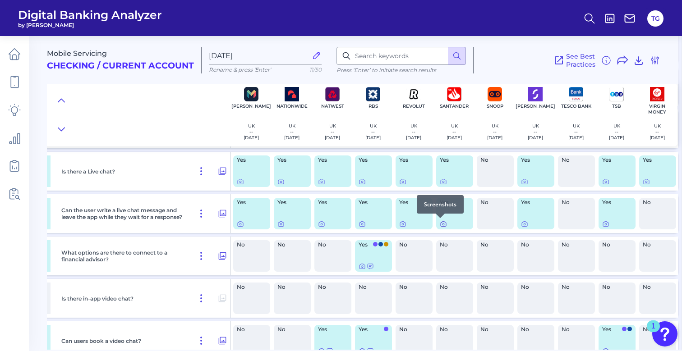
click at [440, 224] on icon at bounding box center [443, 224] width 7 height 7
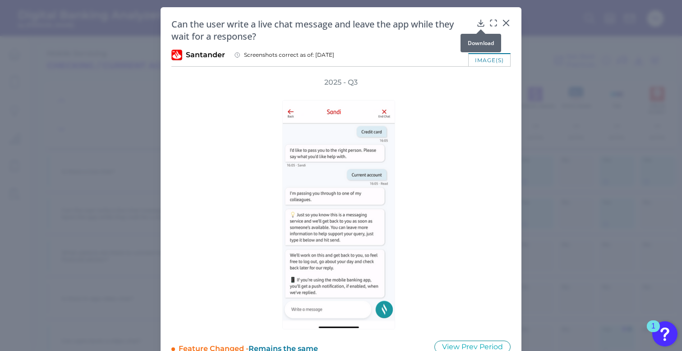
click at [480, 23] on icon at bounding box center [480, 22] width 9 height 9
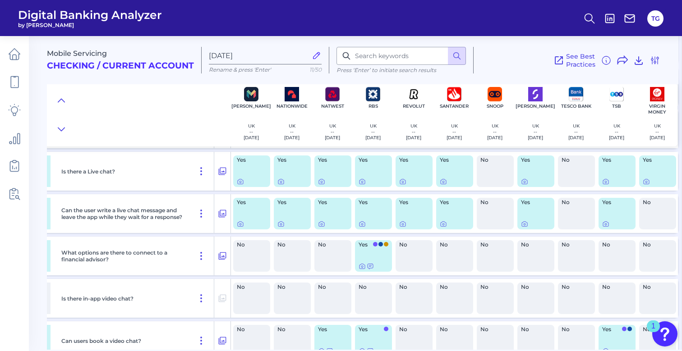
scroll to position [0, 0]
click at [522, 223] on div at bounding box center [521, 218] width 9 height 9
click at [521, 225] on icon at bounding box center [524, 224] width 7 height 7
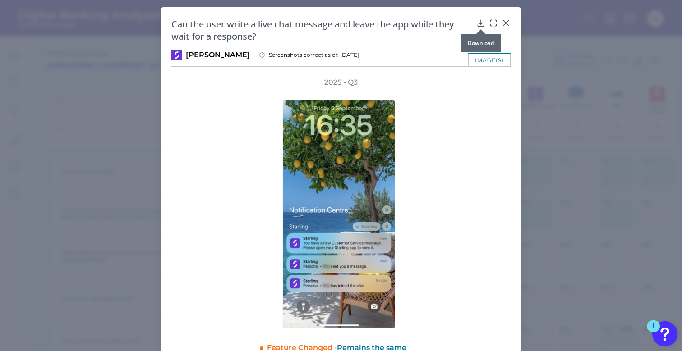
click at [478, 25] on icon at bounding box center [481, 23] width 6 height 6
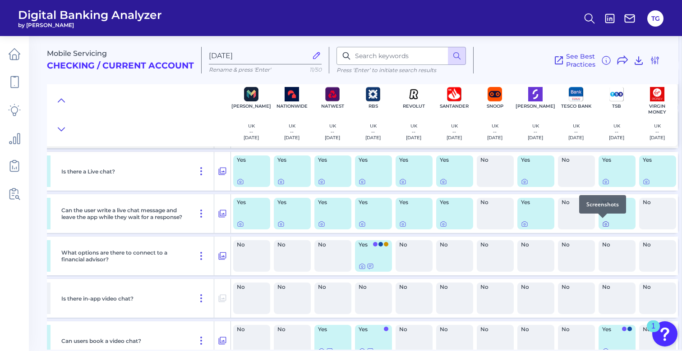
click at [602, 224] on icon at bounding box center [605, 224] width 7 height 7
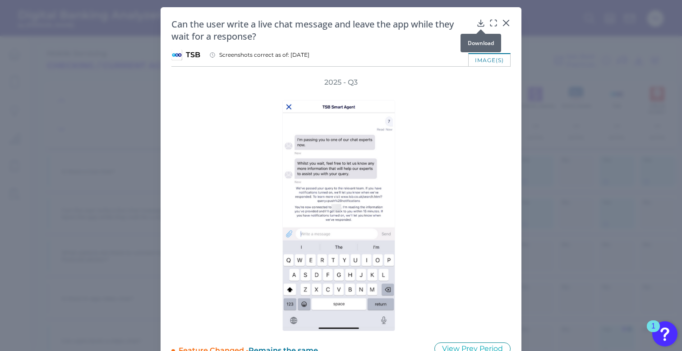
click at [478, 23] on icon at bounding box center [480, 22] width 9 height 9
